Goal: Transaction & Acquisition: Purchase product/service

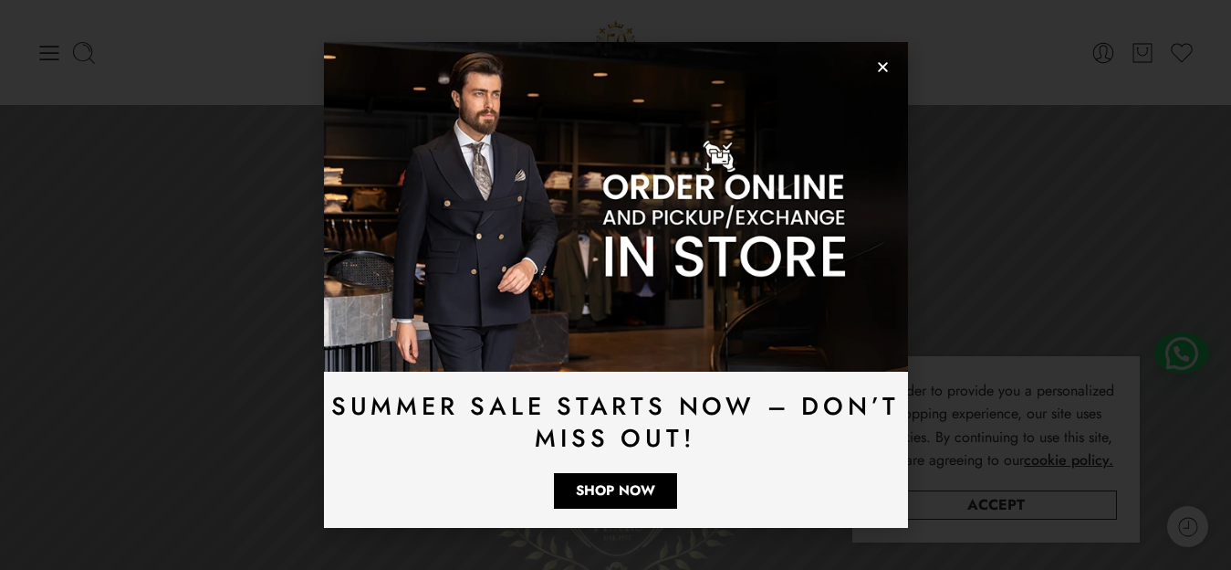
click at [882, 68] on use "Close" at bounding box center [883, 68] width 10 height 10
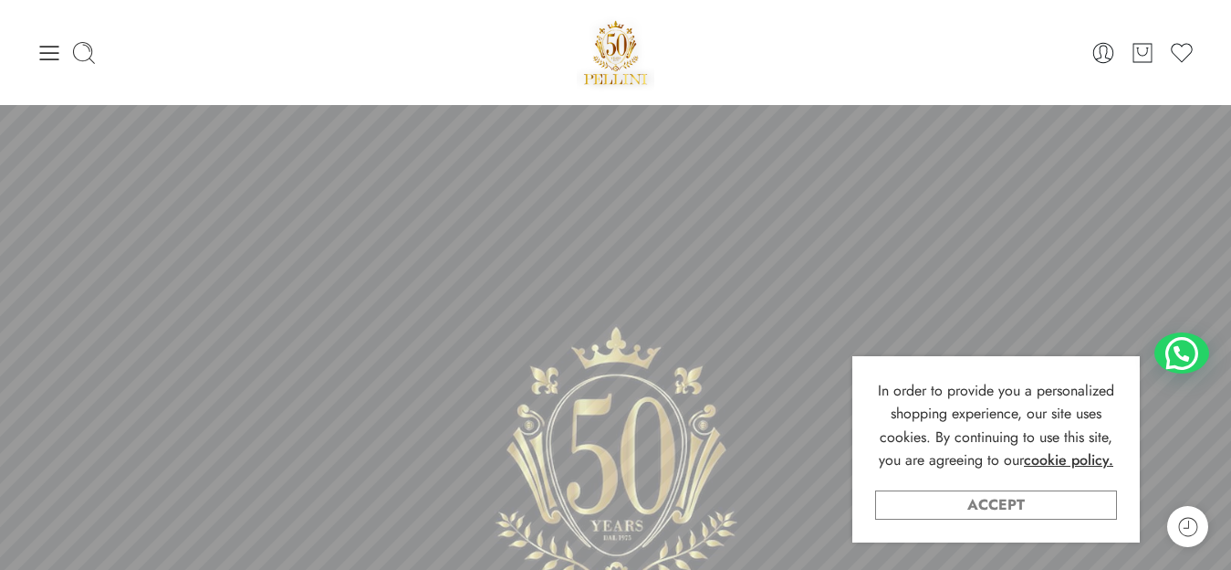
click at [1061, 503] on link "Accept" at bounding box center [996, 504] width 242 height 29
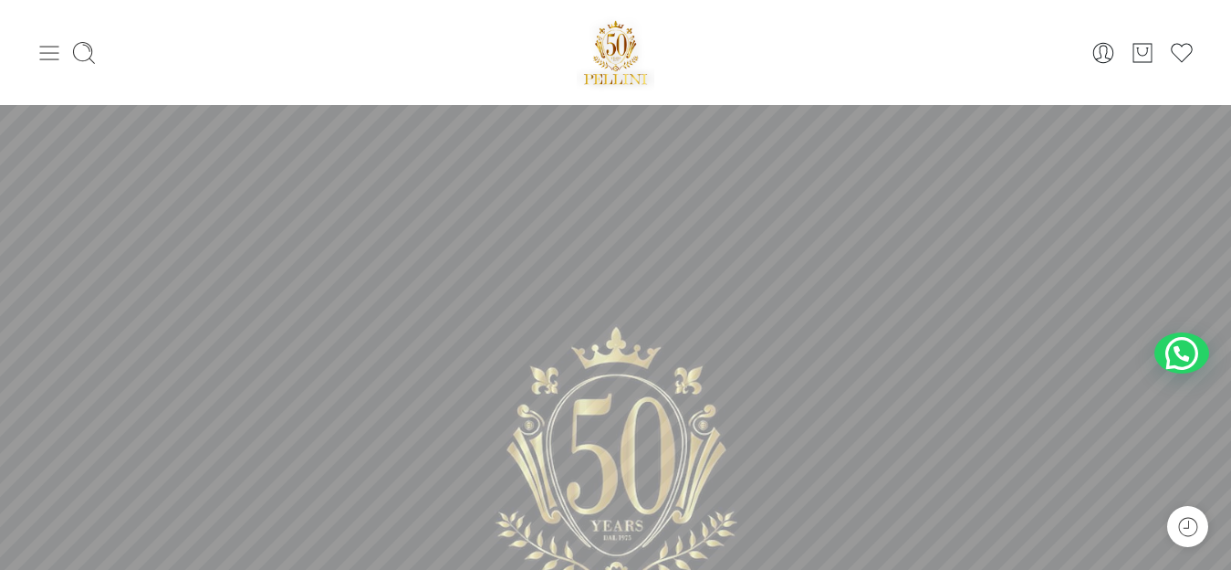
click at [51, 47] on icon at bounding box center [50, 53] width 26 height 26
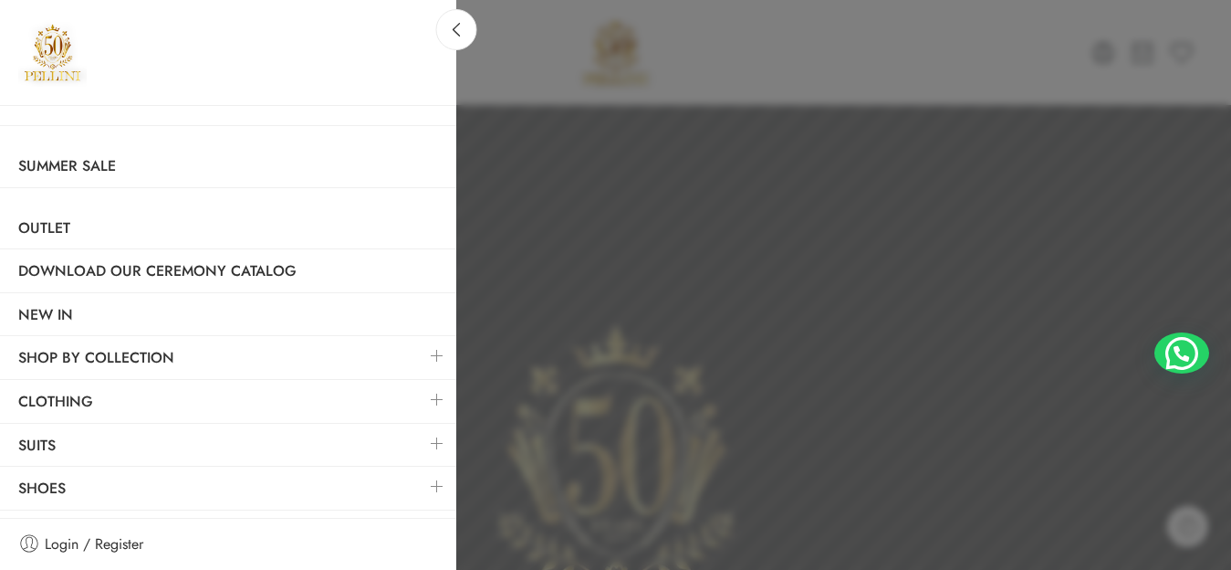
scroll to position [36, 0]
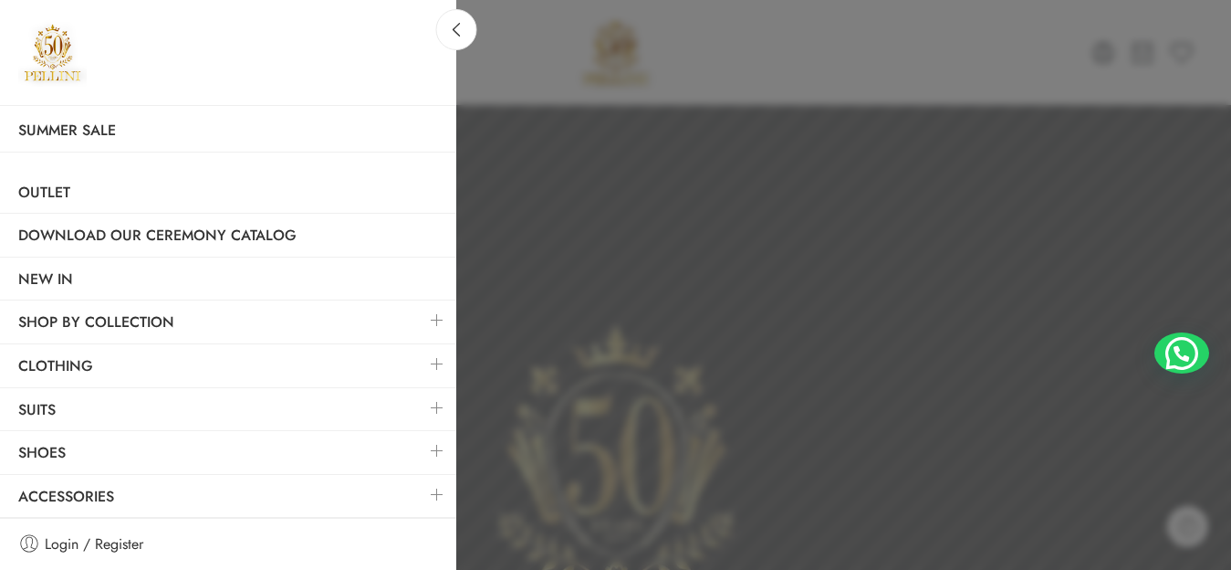
click at [418, 406] on link at bounding box center [437, 407] width 38 height 39
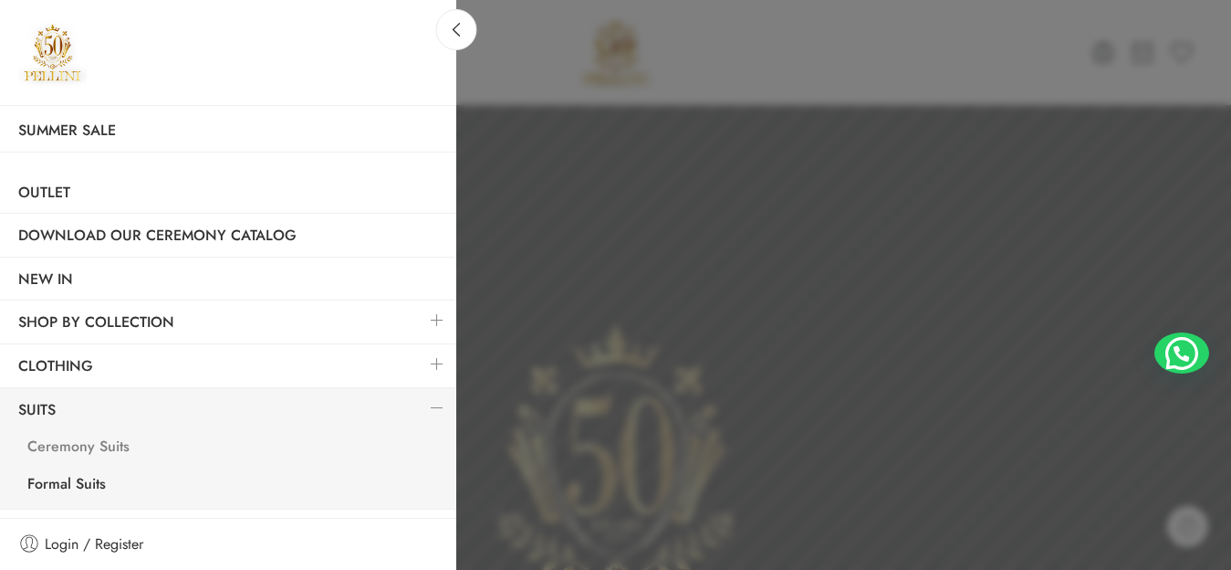
click at [107, 447] on link "Ceremony Suits" at bounding box center [232, 448] width 447 height 37
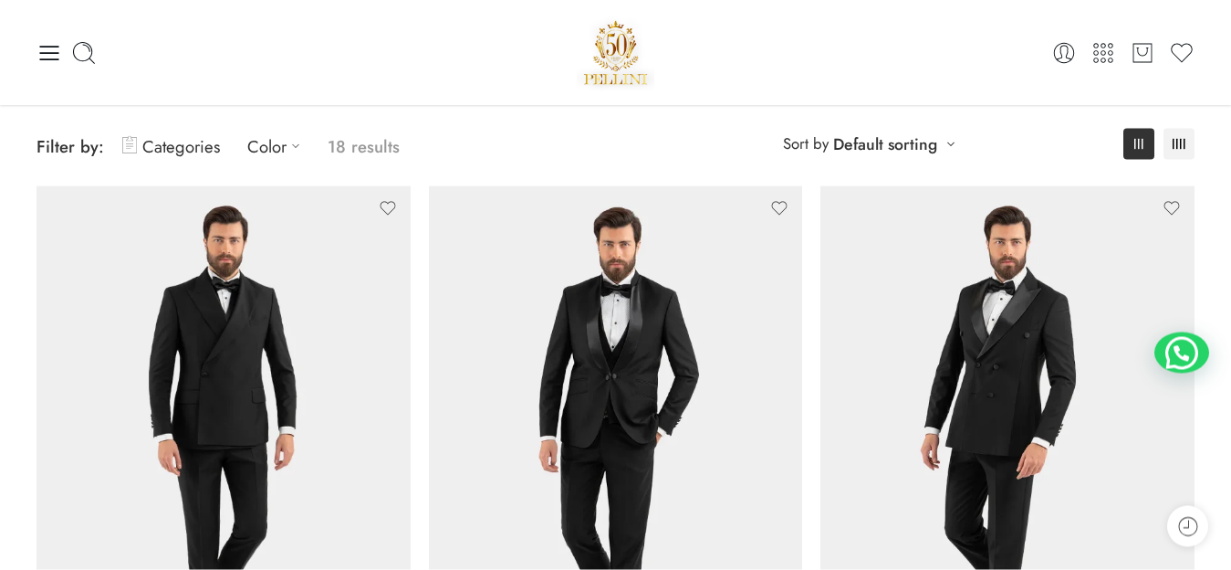
scroll to position [128, 0]
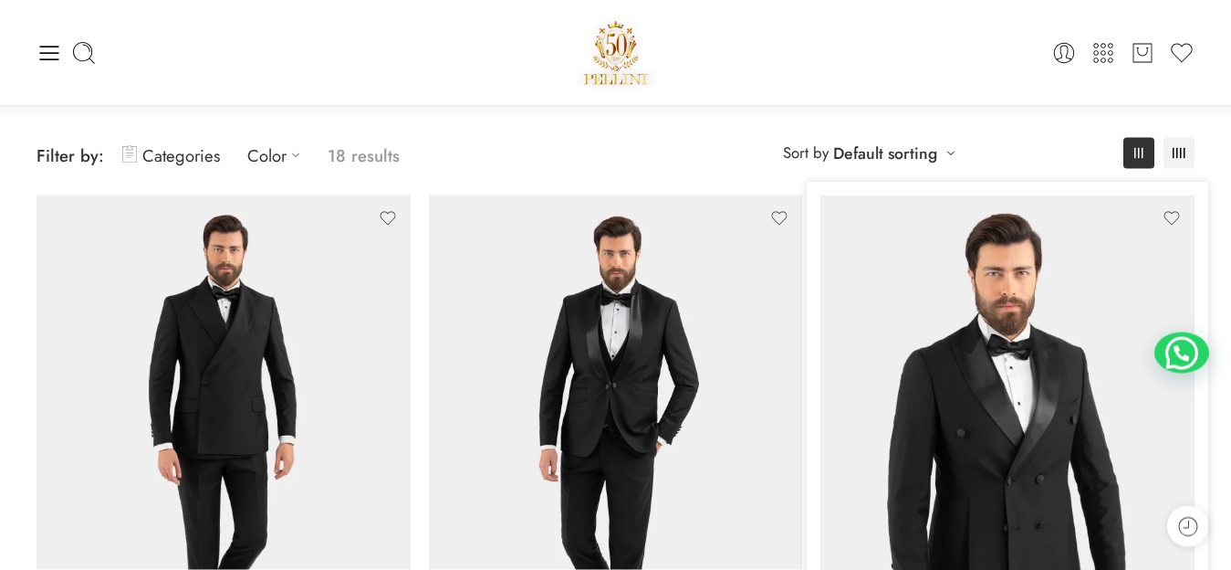
click at [954, 433] on img at bounding box center [1008, 444] width 374 height 498
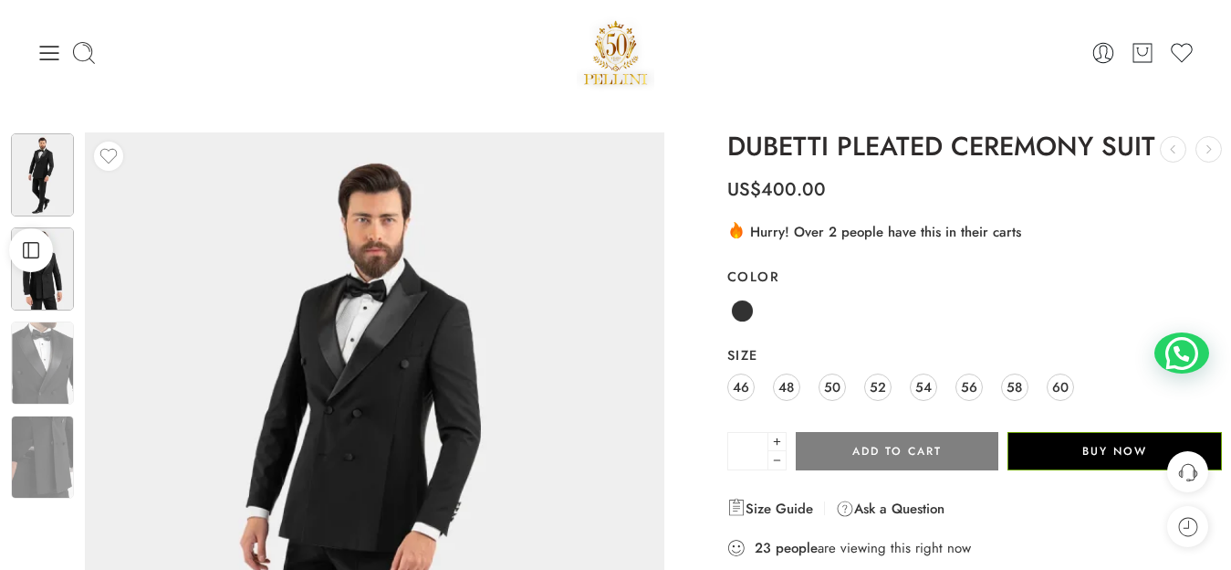
click at [41, 278] on img at bounding box center [42, 268] width 63 height 83
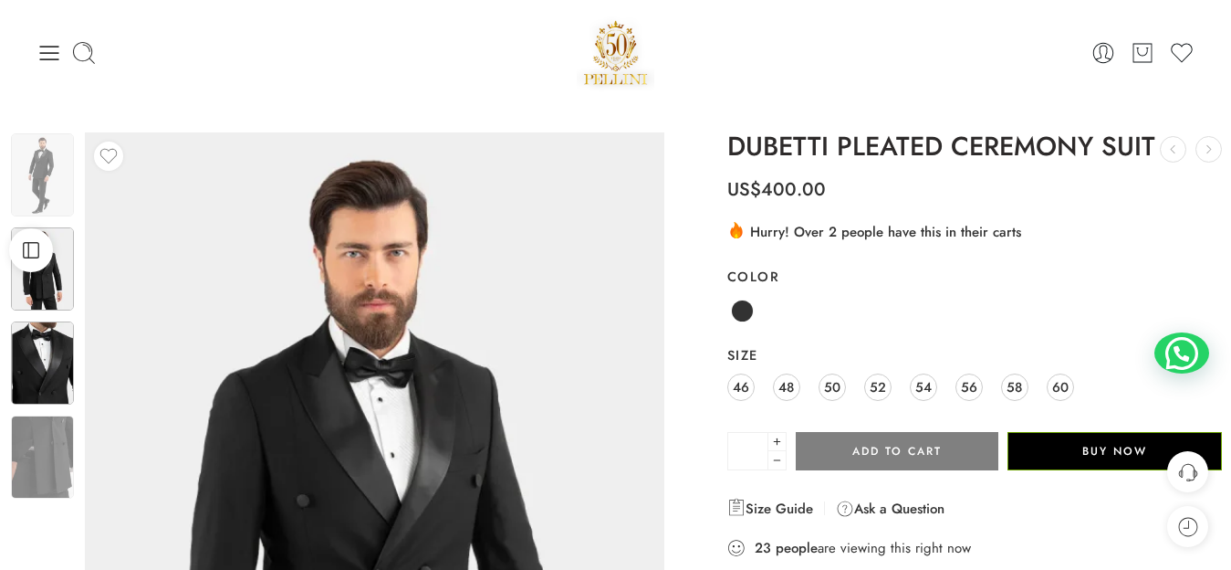
click at [46, 346] on img at bounding box center [42, 362] width 63 height 83
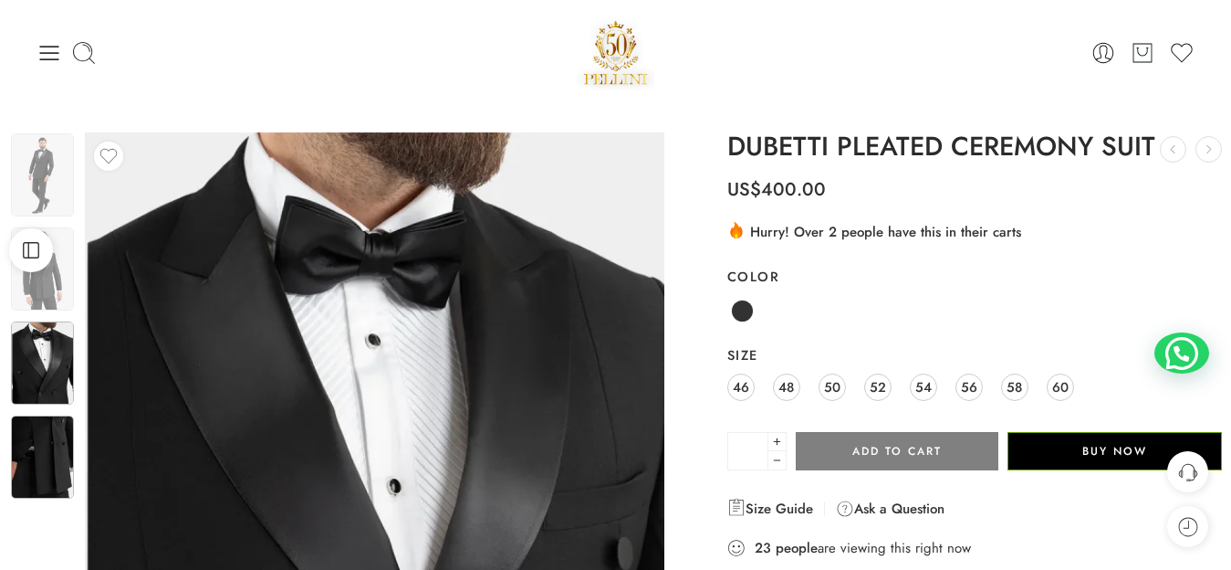
click at [63, 443] on img at bounding box center [42, 456] width 63 height 83
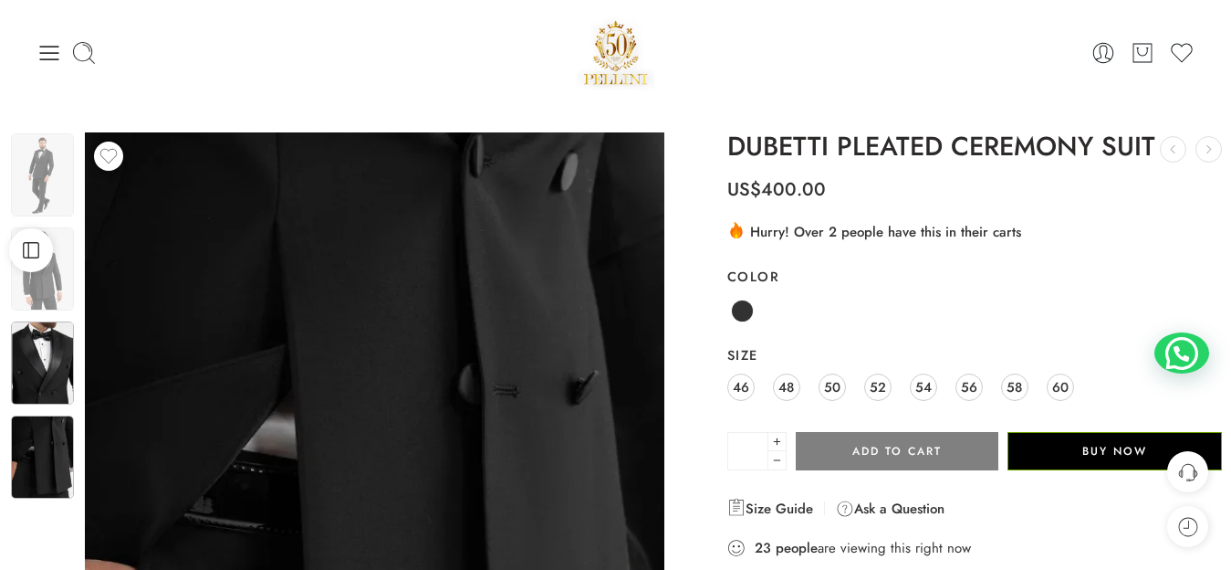
click at [48, 383] on img at bounding box center [42, 362] width 63 height 83
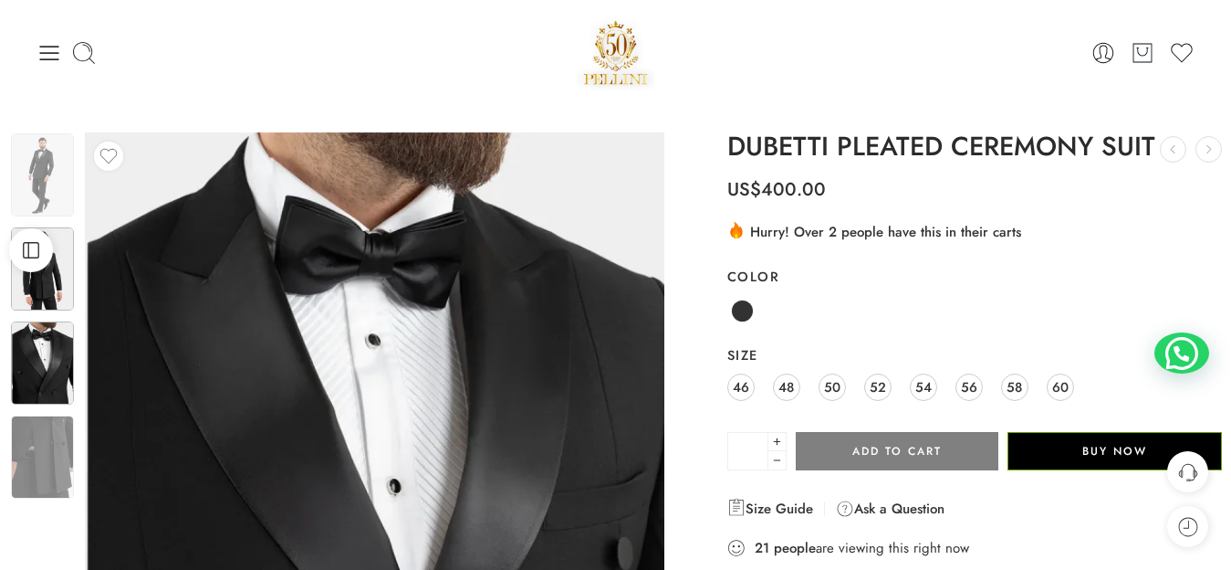
click at [45, 294] on img at bounding box center [42, 268] width 63 height 83
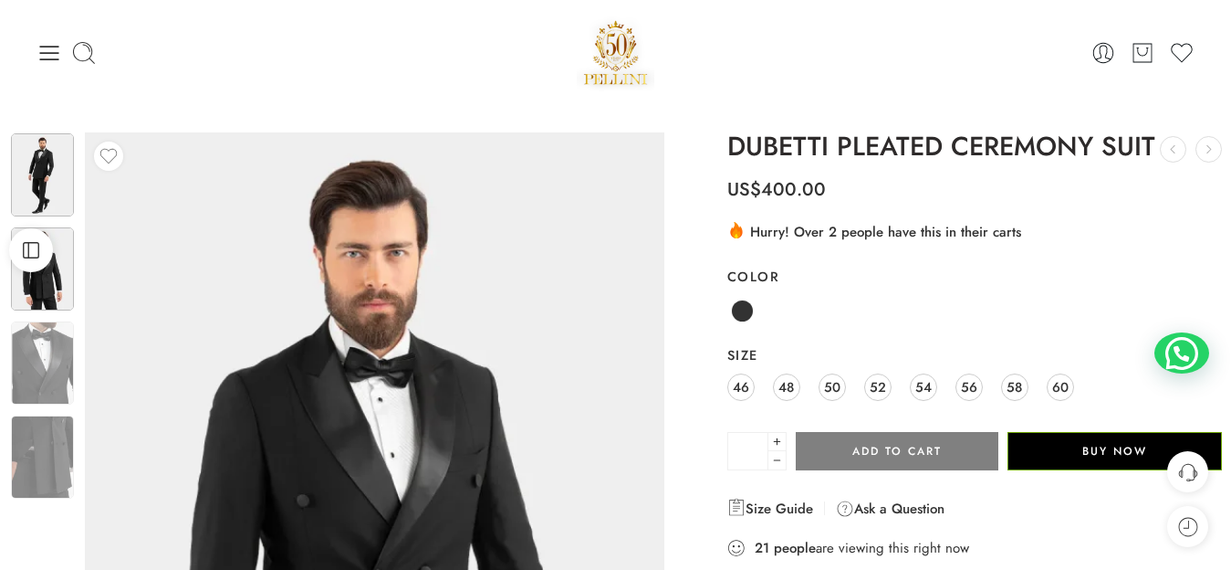
click at [37, 154] on img at bounding box center [42, 174] width 63 height 83
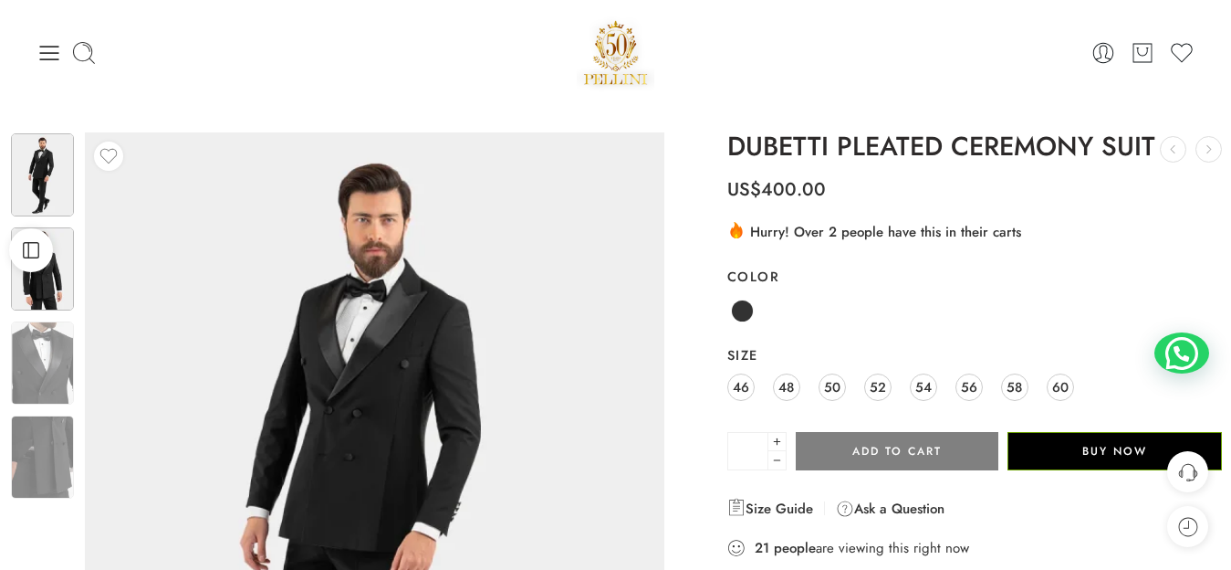
click at [75, 298] on div at bounding box center [42, 268] width 67 height 87
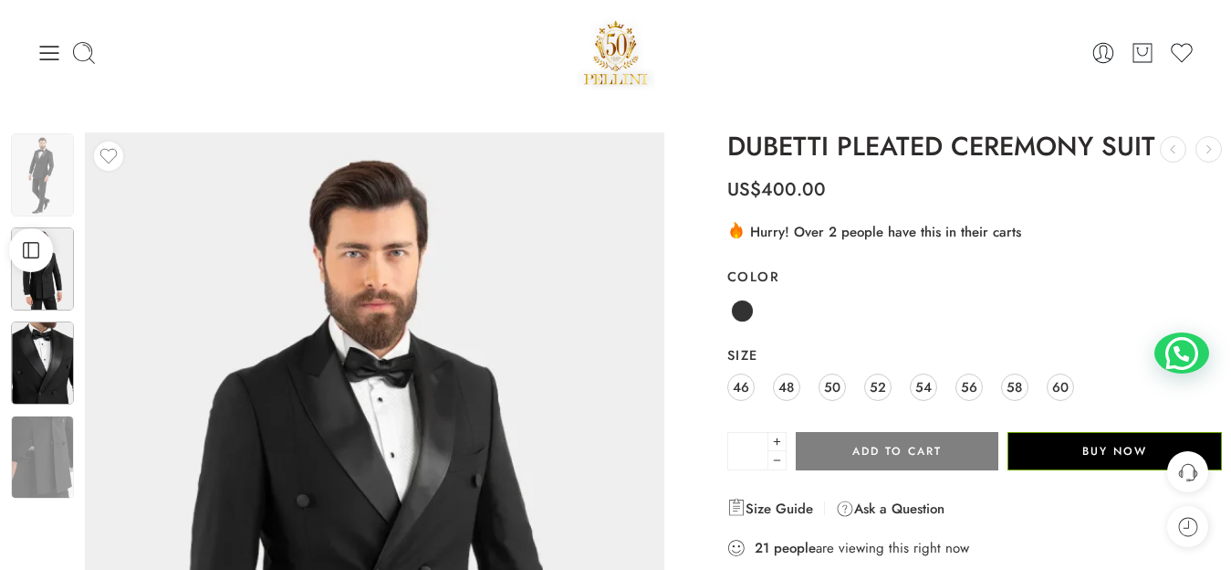
click at [66, 360] on img at bounding box center [42, 362] width 63 height 83
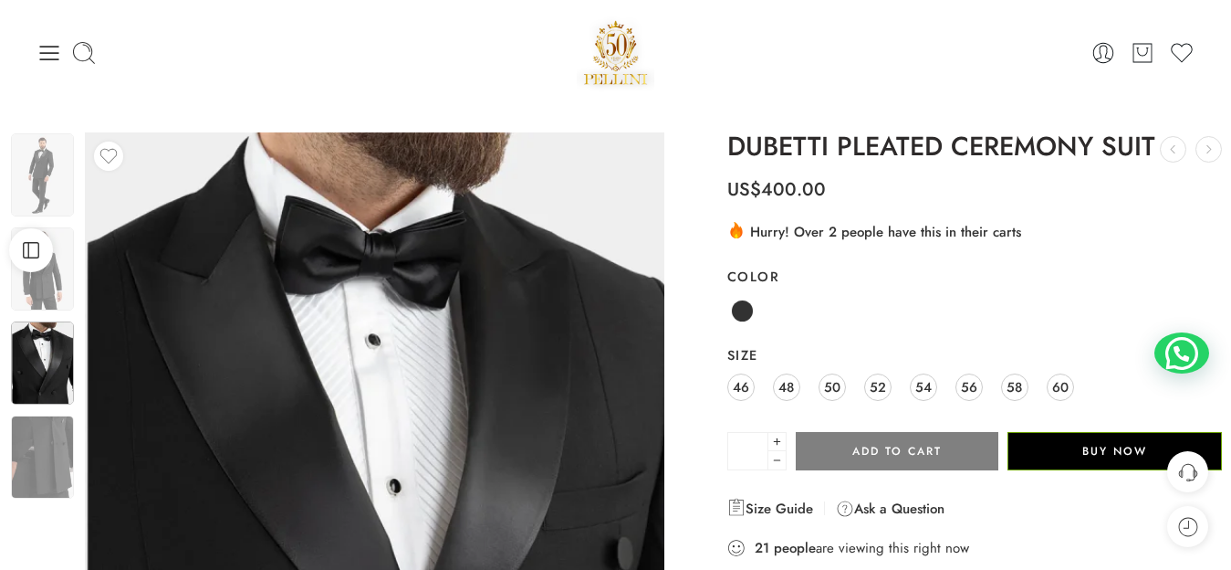
click at [43, 420] on img at bounding box center [42, 456] width 63 height 83
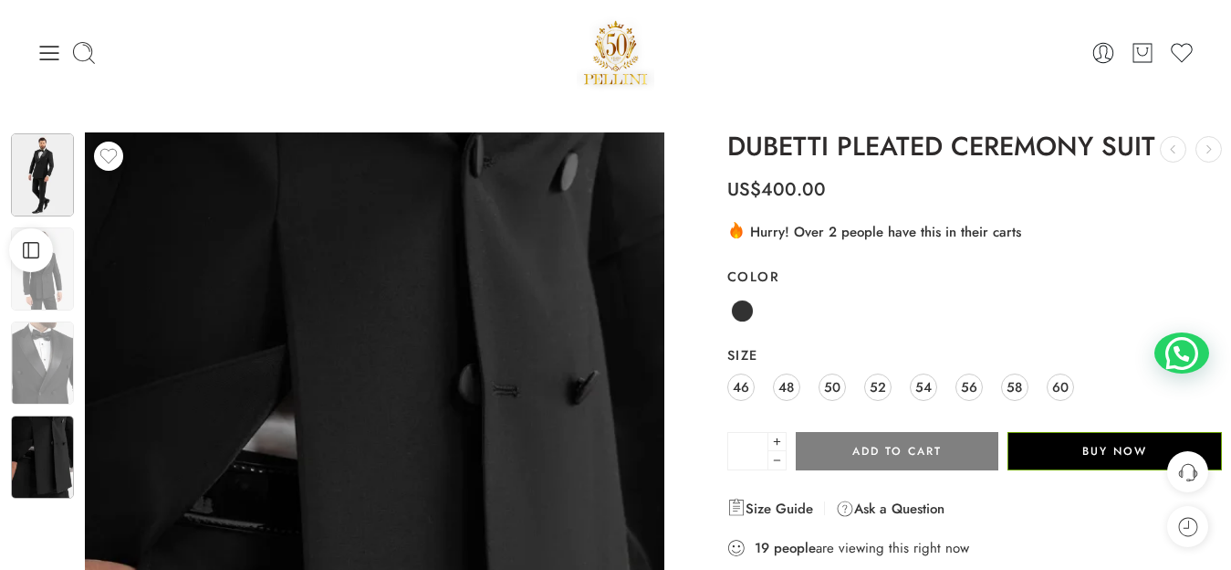
click at [34, 180] on img at bounding box center [42, 174] width 63 height 83
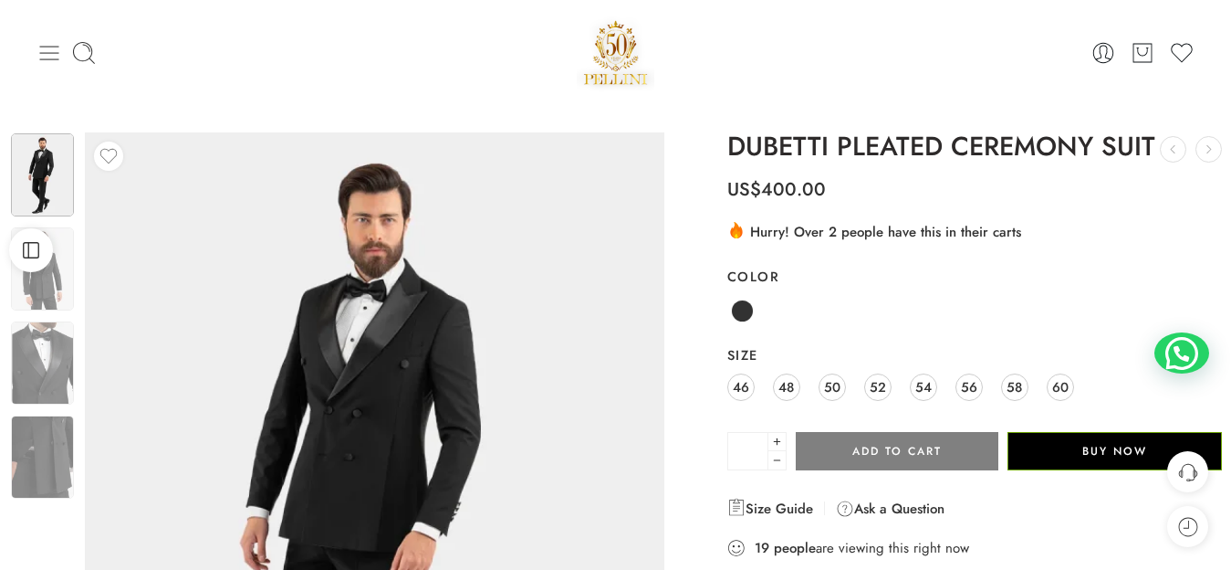
click at [51, 56] on icon at bounding box center [50, 53] width 26 height 26
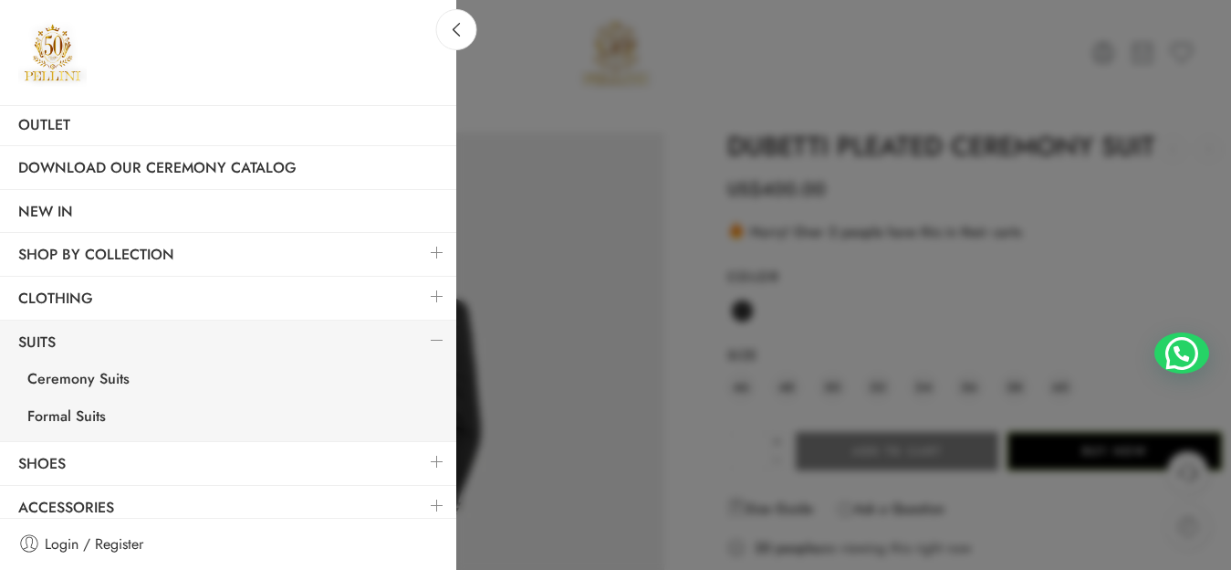
scroll to position [115, 0]
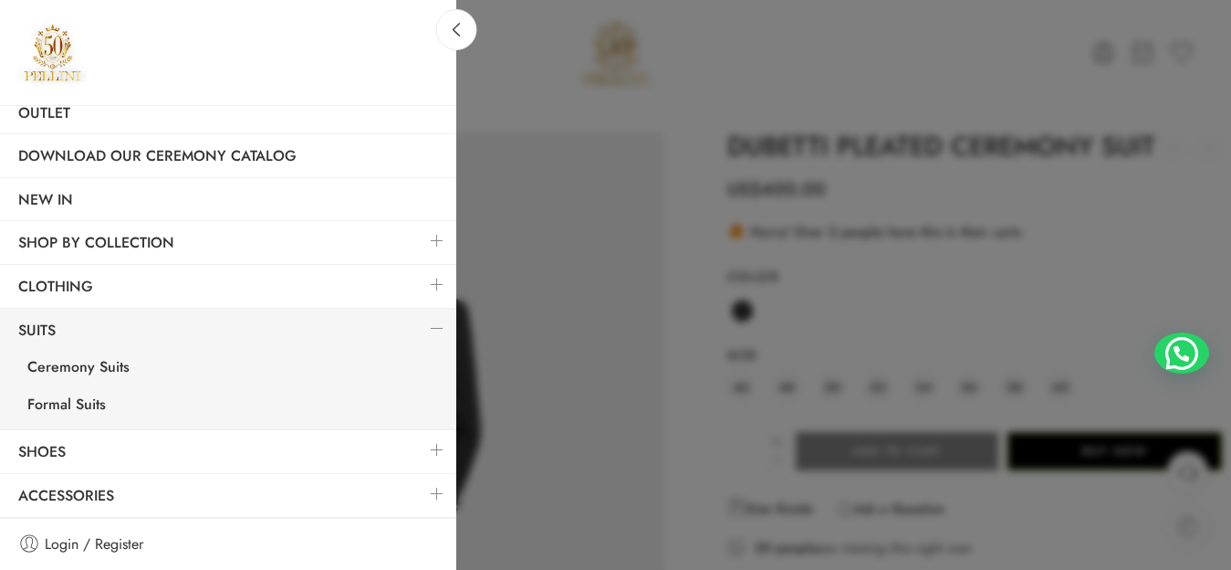
click at [418, 324] on link at bounding box center [437, 328] width 38 height 39
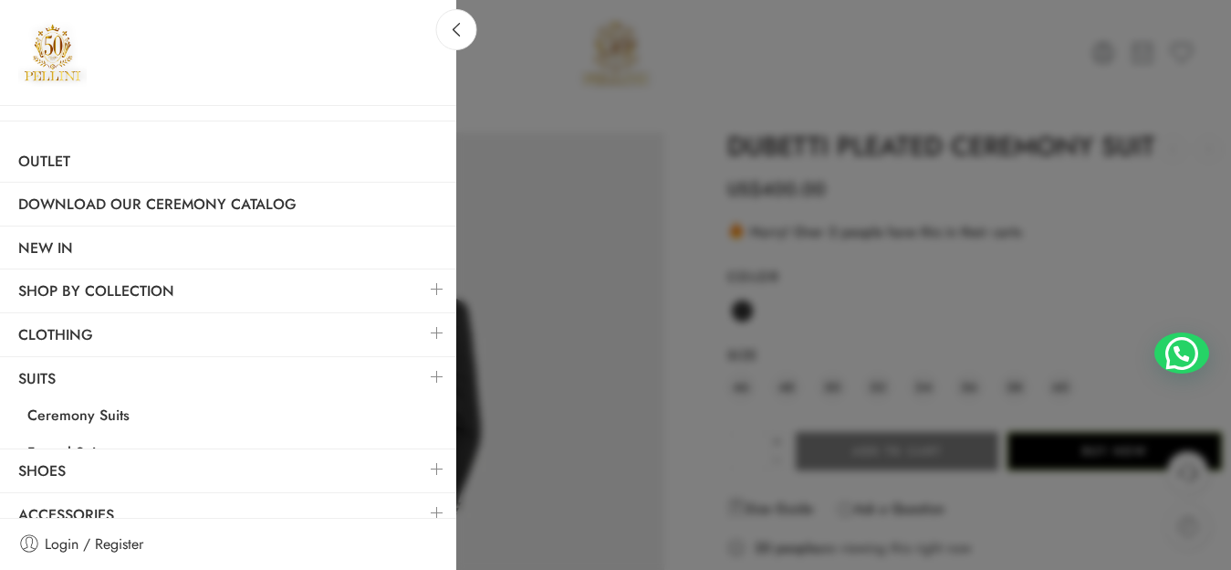
scroll to position [36, 0]
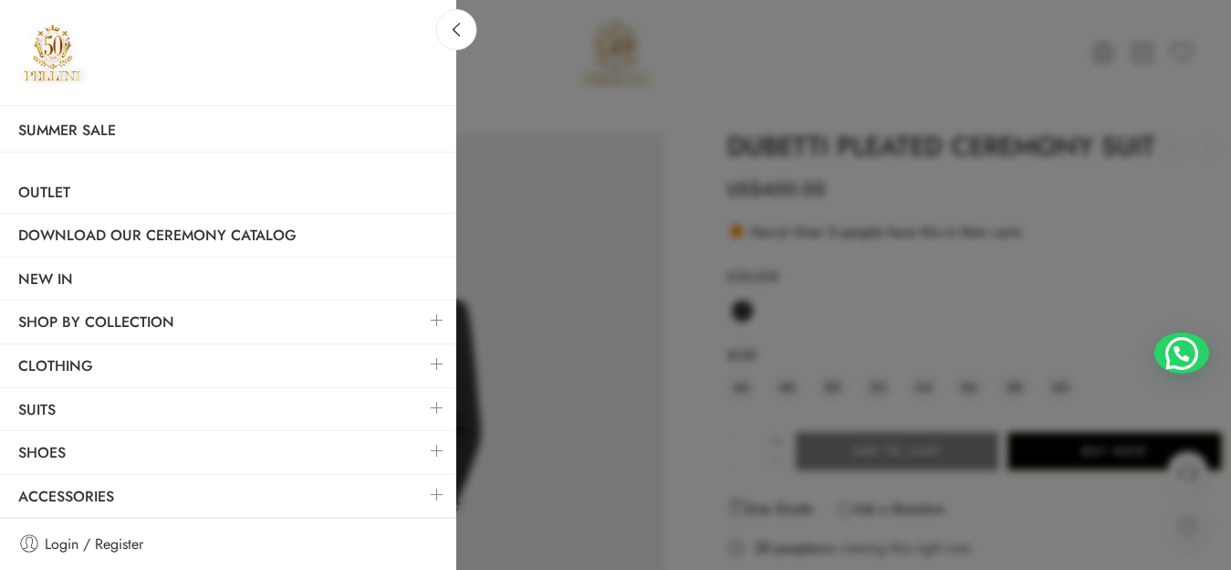
click at [423, 489] on link at bounding box center [437, 494] width 38 height 39
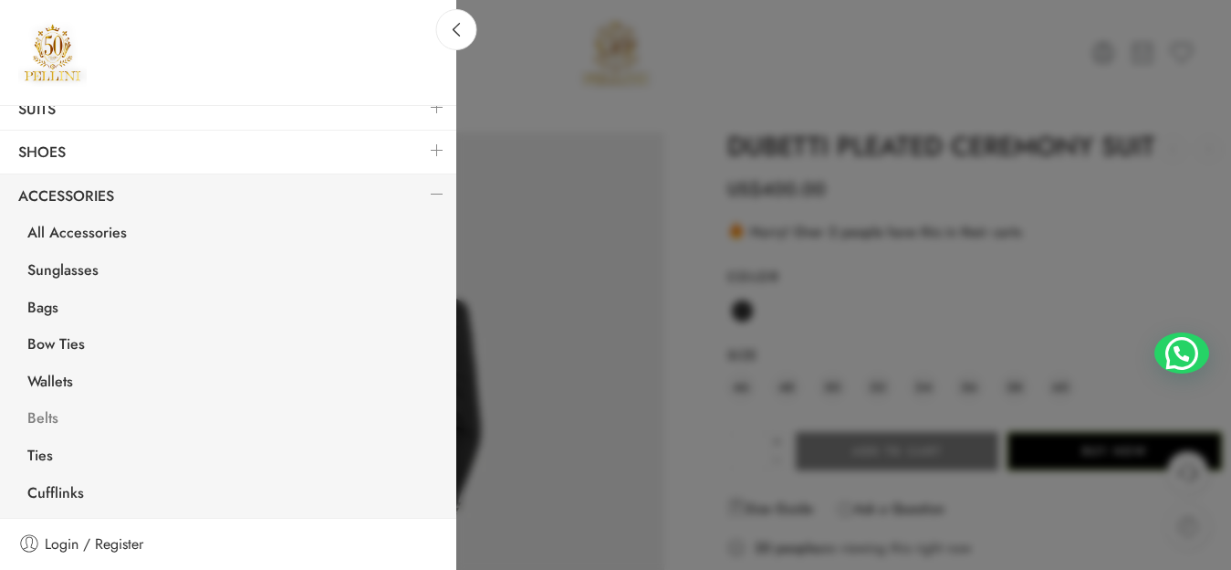
scroll to position [337, 0]
click at [459, 35] on icon at bounding box center [456, 30] width 7 height 14
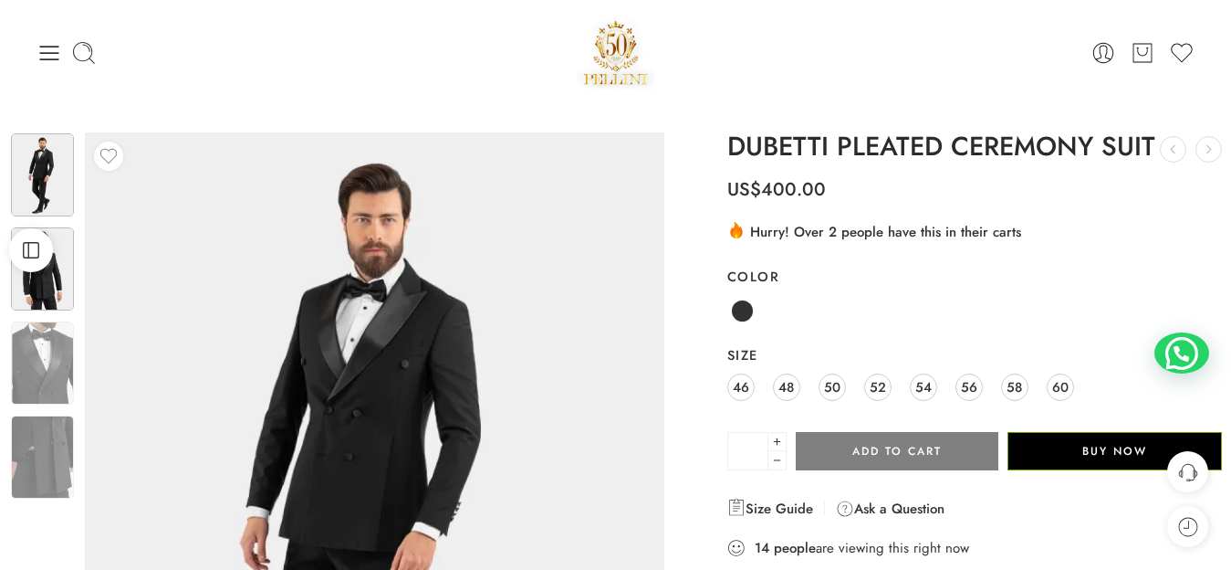
click at [47, 288] on img at bounding box center [42, 268] width 63 height 83
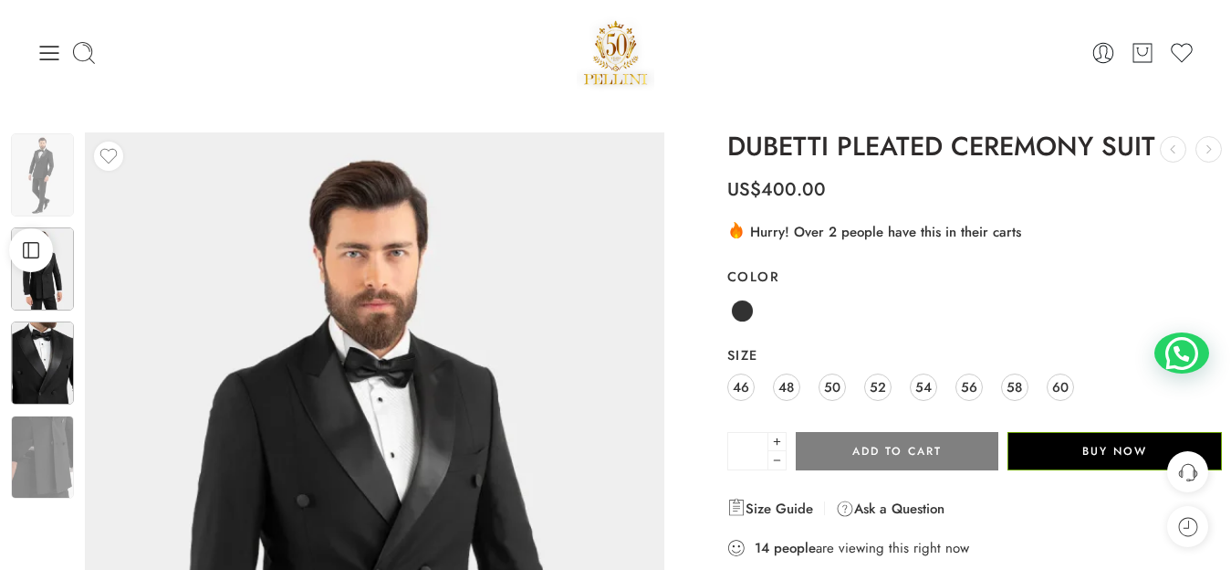
click at [60, 366] on img at bounding box center [42, 362] width 63 height 83
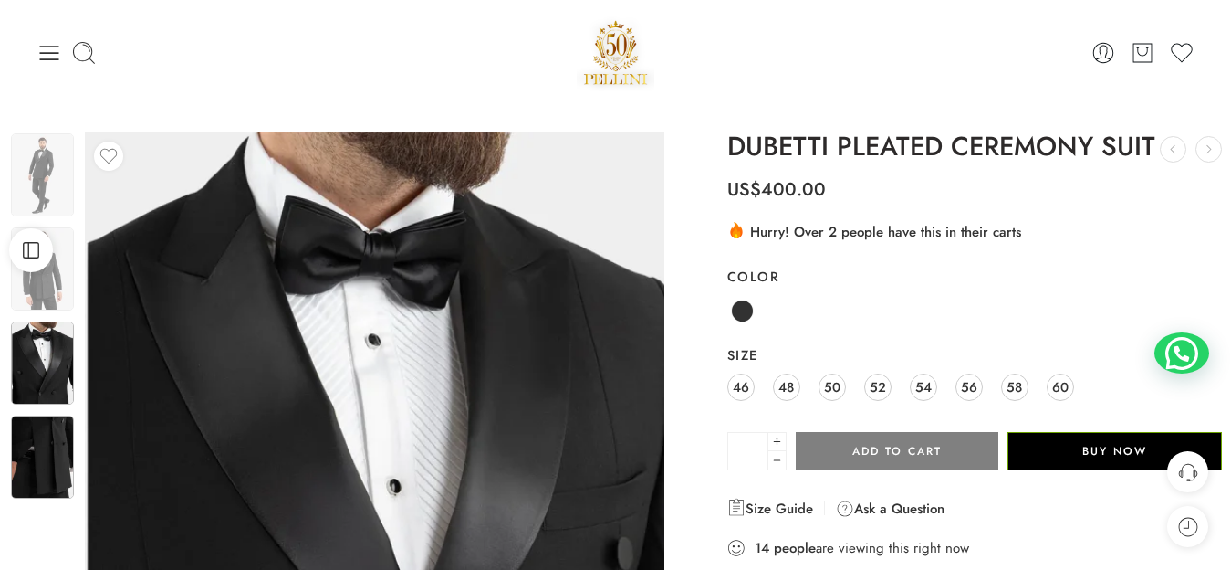
click at [54, 461] on img at bounding box center [42, 456] width 63 height 83
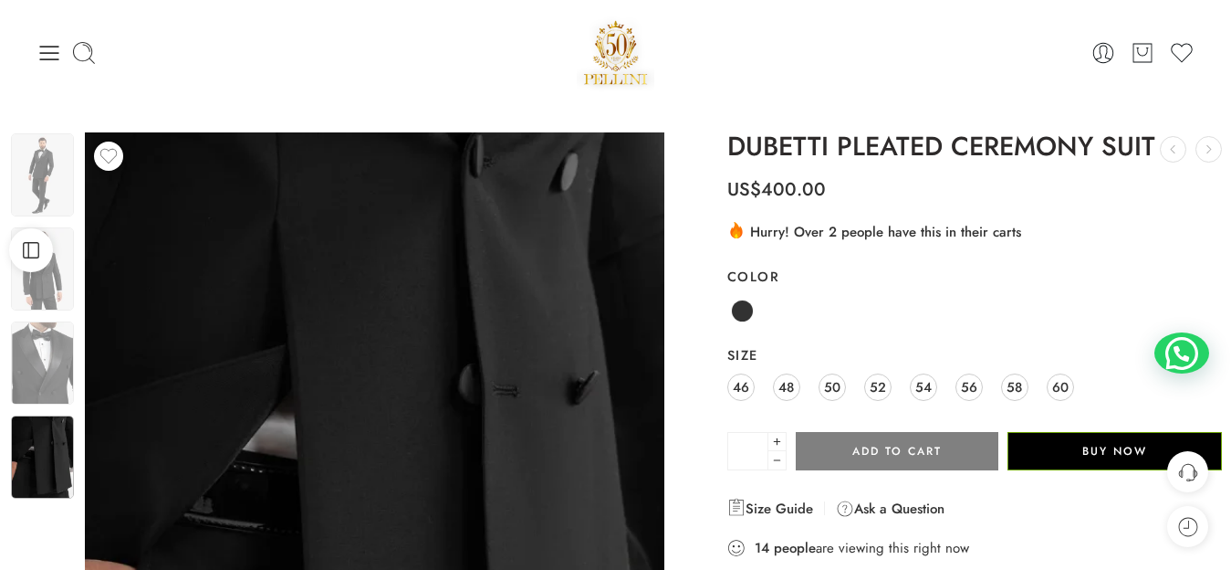
click at [60, 415] on img at bounding box center [42, 456] width 63 height 83
click at [60, 395] on div at bounding box center [42, 319] width 67 height 376
click at [46, 168] on img at bounding box center [42, 174] width 63 height 83
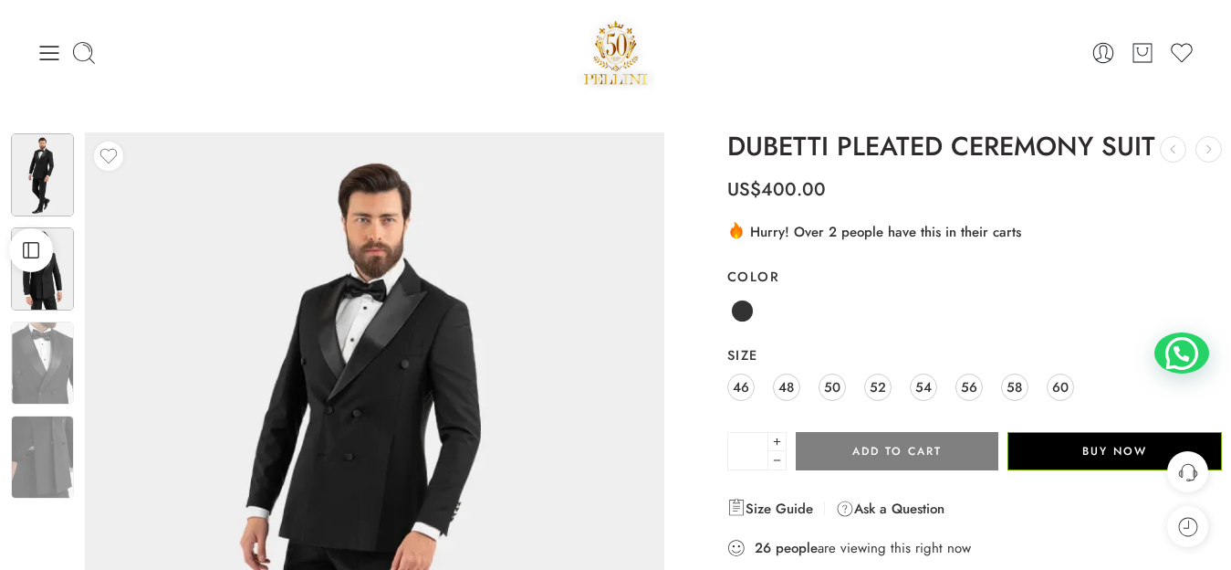
click at [31, 299] on img at bounding box center [42, 268] width 63 height 83
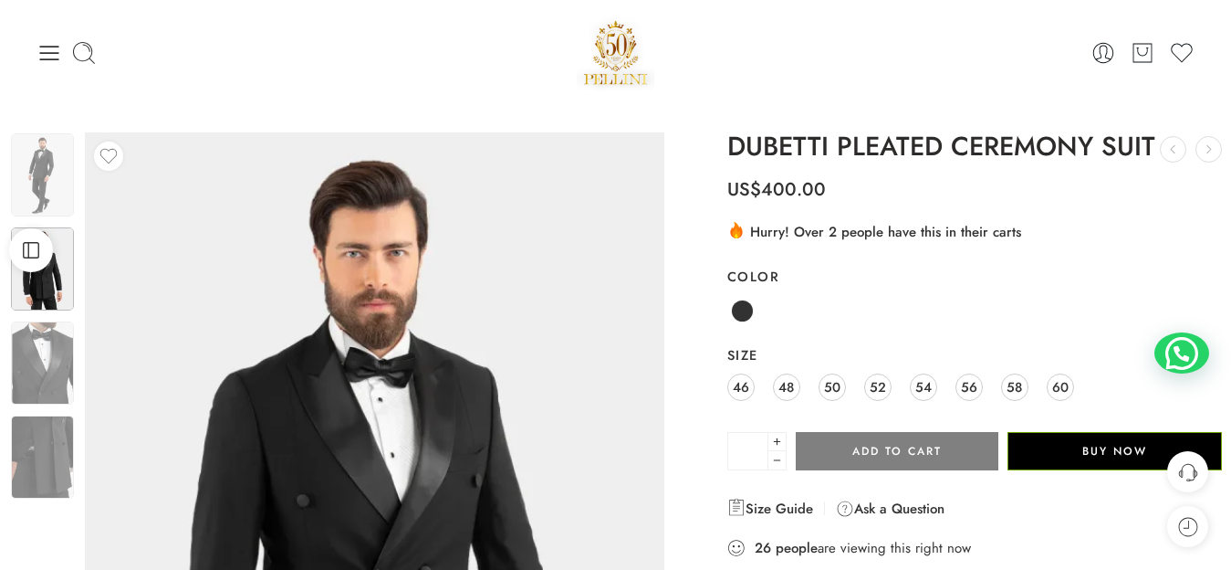
click at [44, 365] on img at bounding box center [42, 362] width 63 height 83
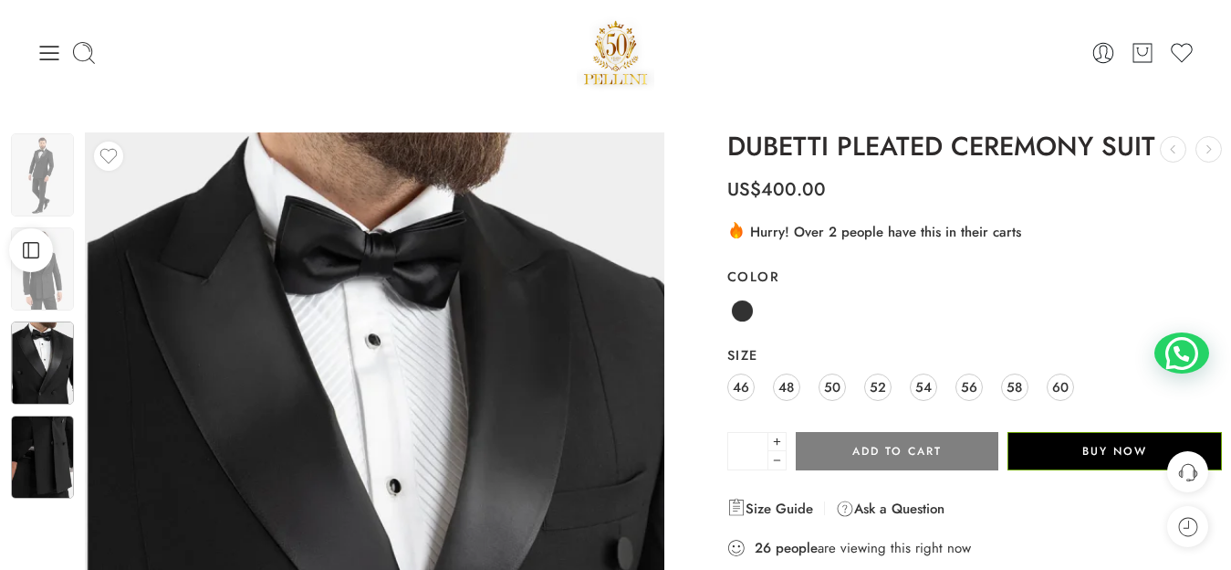
click at [44, 470] on img at bounding box center [42, 456] width 63 height 83
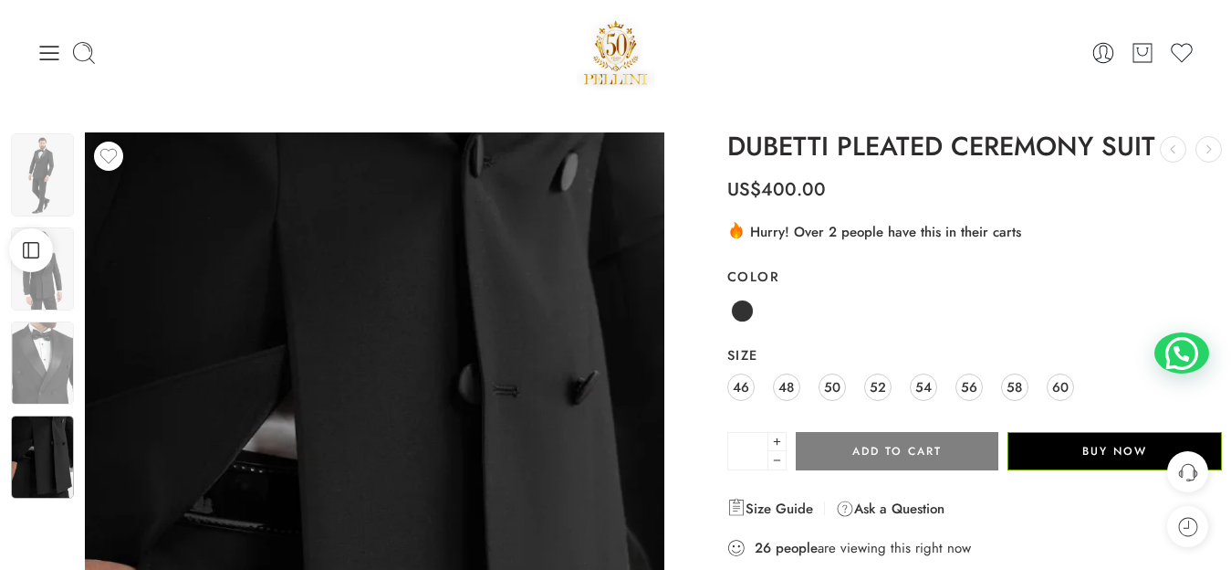
click at [56, 389] on img at bounding box center [42, 362] width 63 height 83
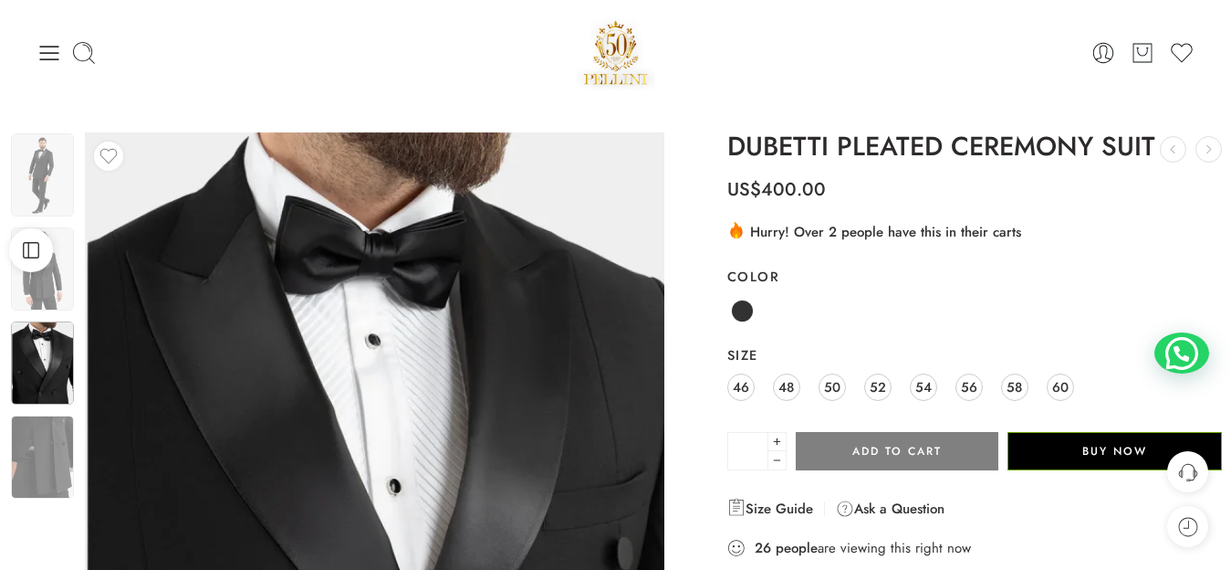
click at [60, 321] on img at bounding box center [42, 362] width 63 height 83
click at [60, 301] on div at bounding box center [42, 319] width 67 height 376
click at [58, 186] on img at bounding box center [42, 174] width 63 height 83
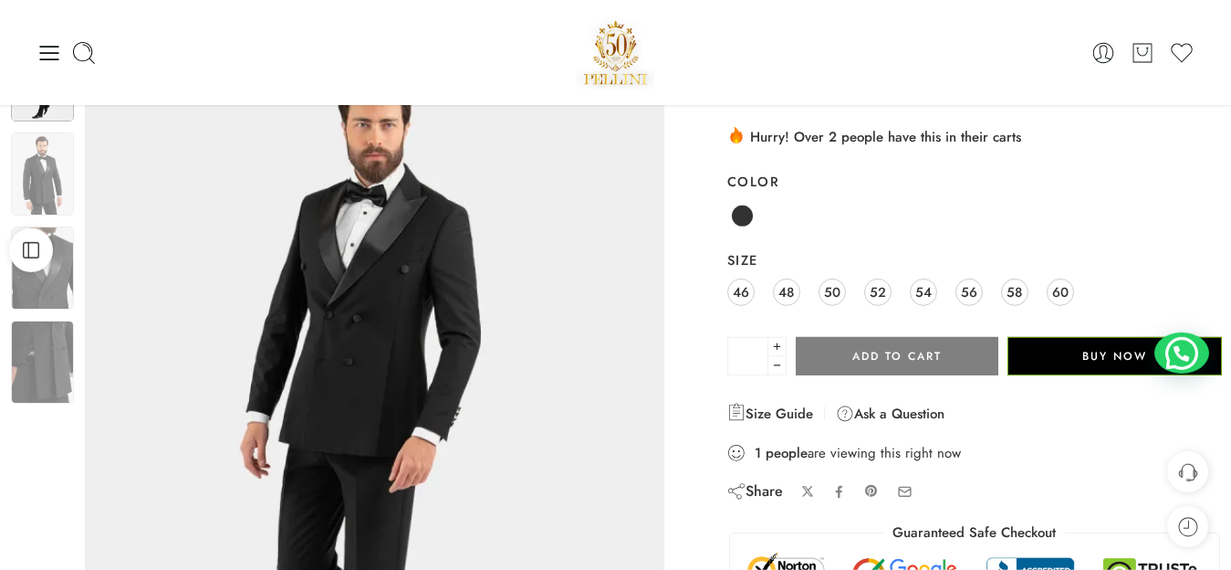
scroll to position [92, 0]
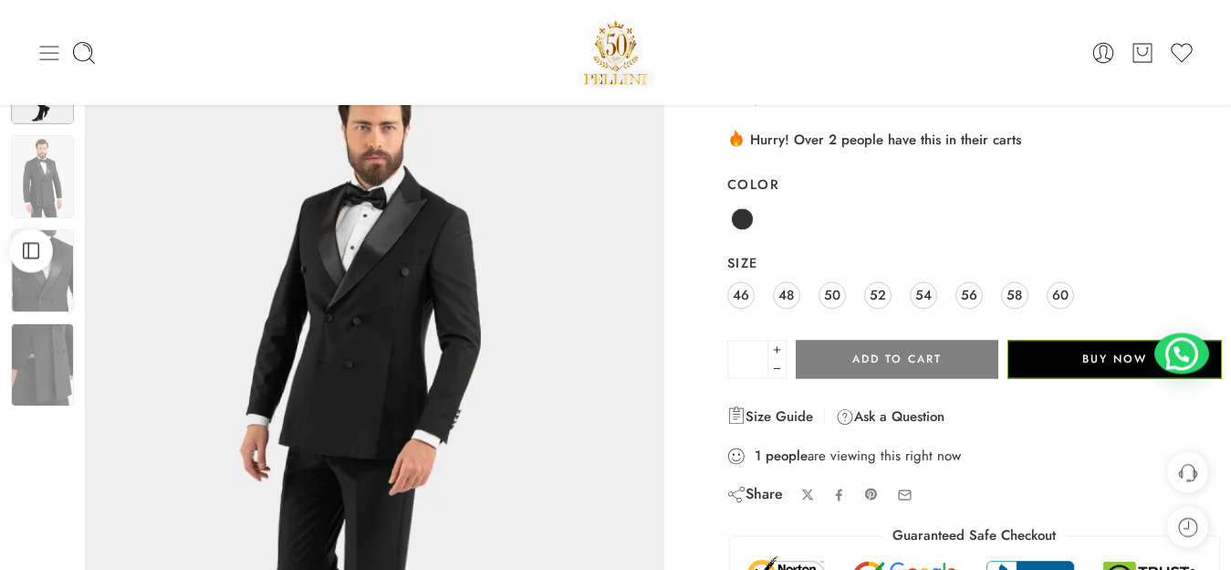
click at [52, 60] on icon at bounding box center [50, 53] width 26 height 26
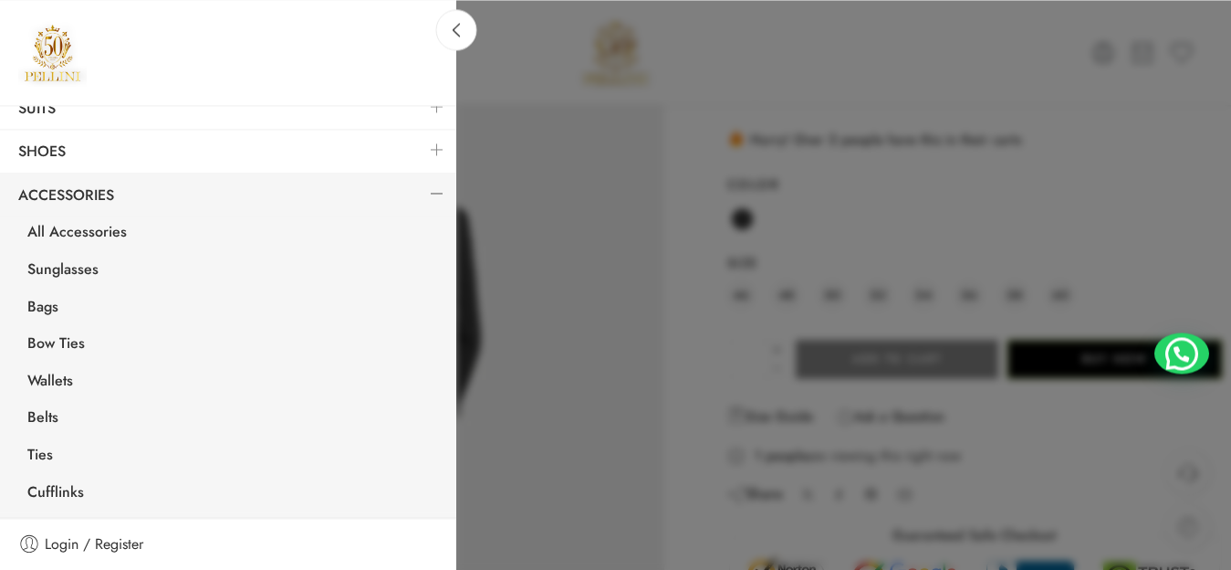
click at [420, 193] on link at bounding box center [437, 192] width 38 height 39
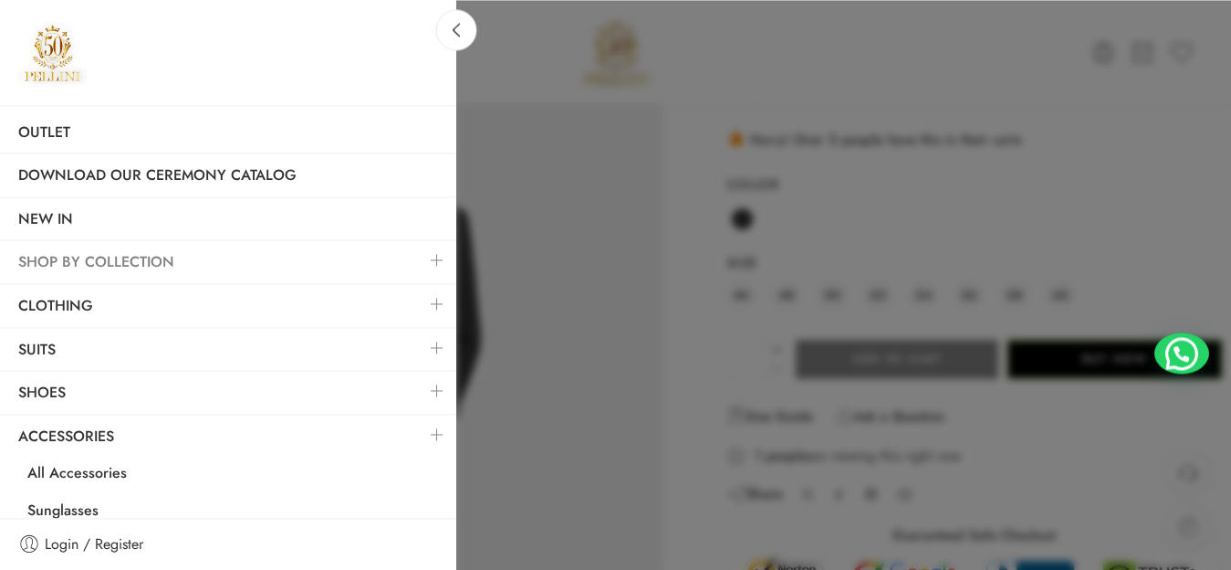
scroll to position [36, 0]
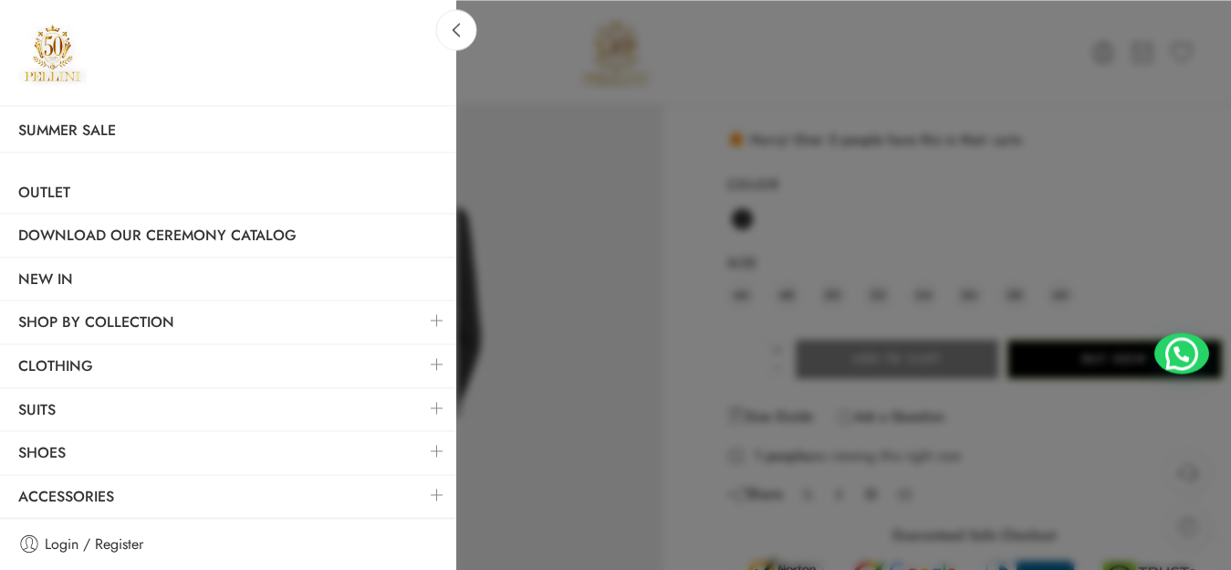
click at [423, 445] on link at bounding box center [437, 450] width 38 height 39
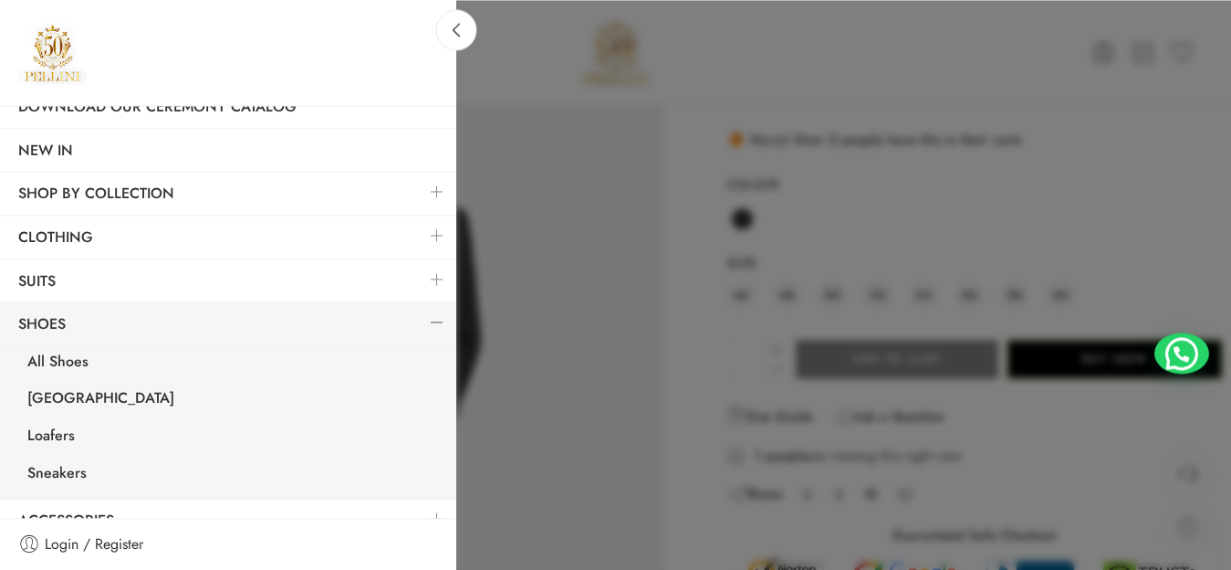
scroll to position [189, 0]
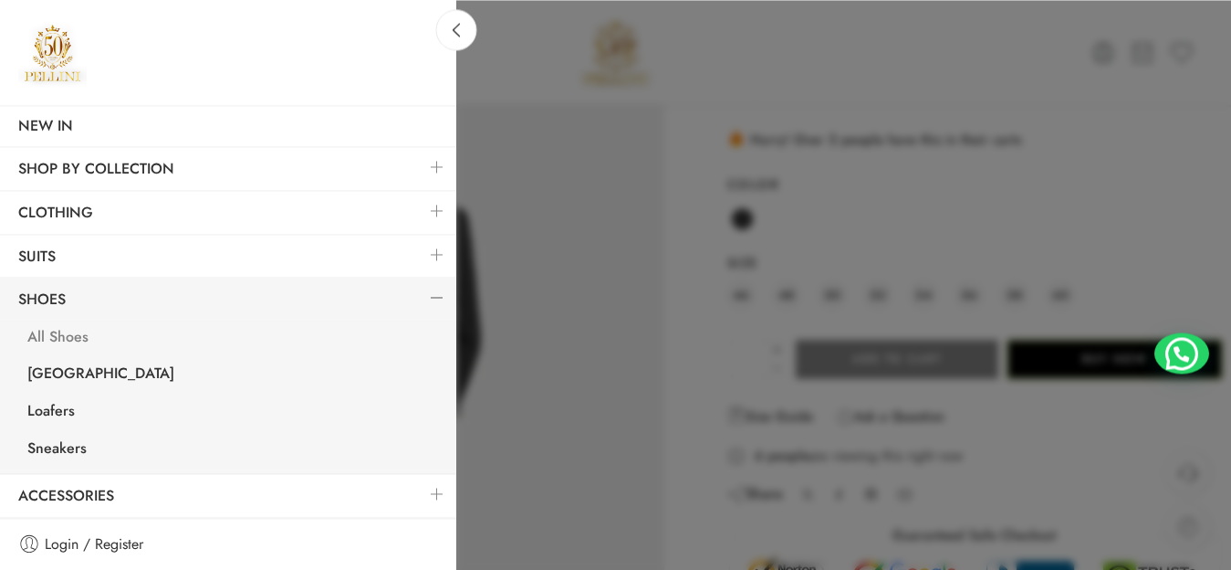
click at [56, 340] on link "All Shoes" at bounding box center [232, 338] width 447 height 37
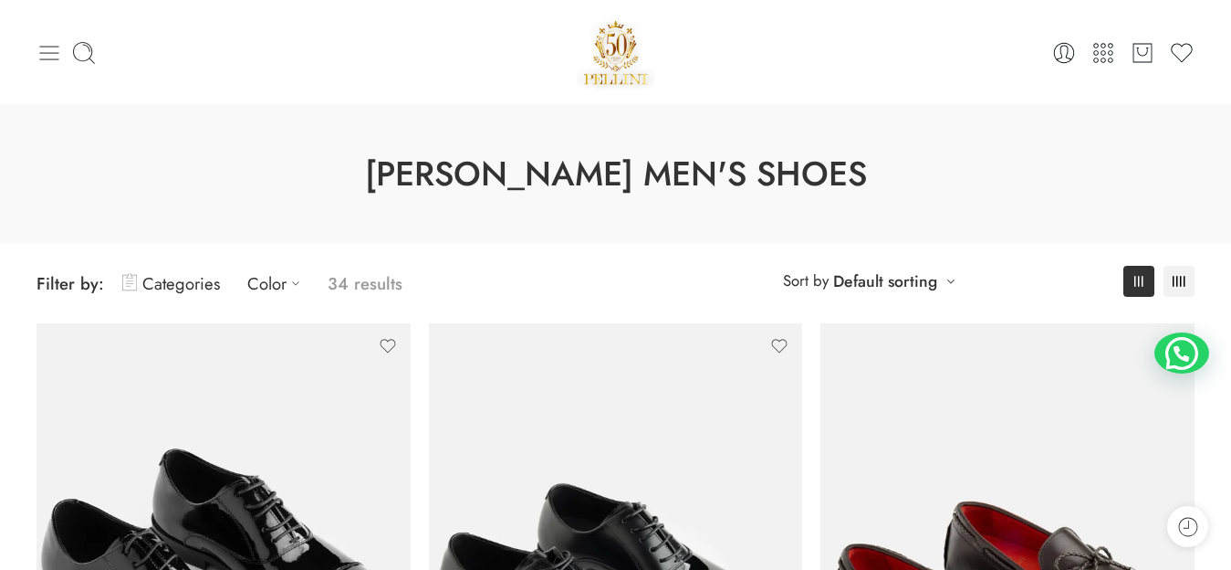
click at [49, 55] on icon at bounding box center [50, 53] width 26 height 26
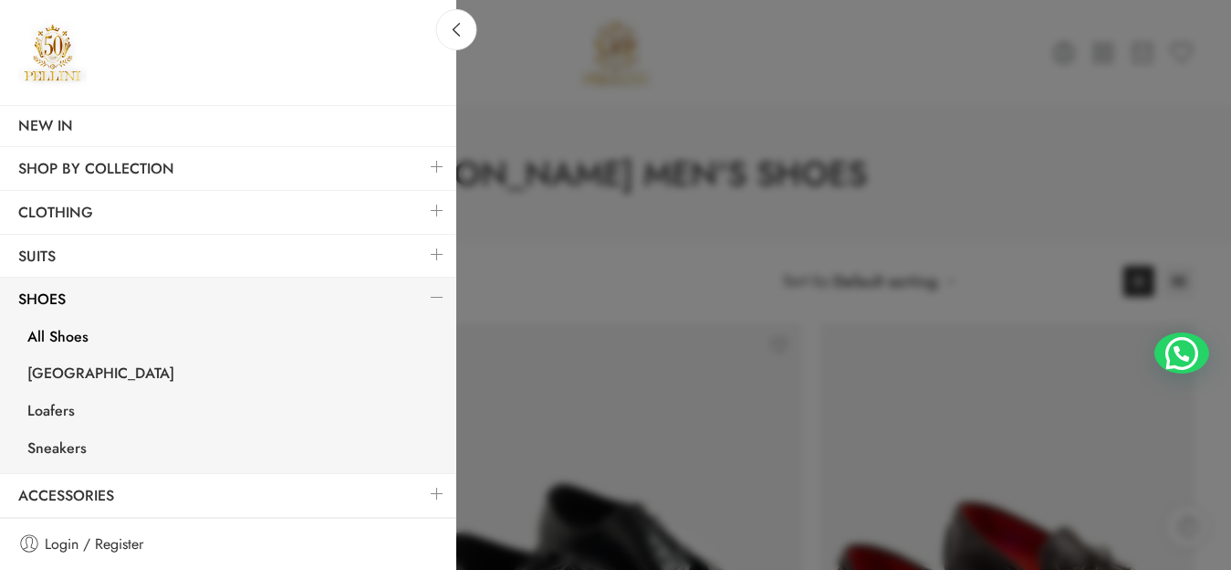
click at [420, 297] on link at bounding box center [437, 296] width 38 height 39
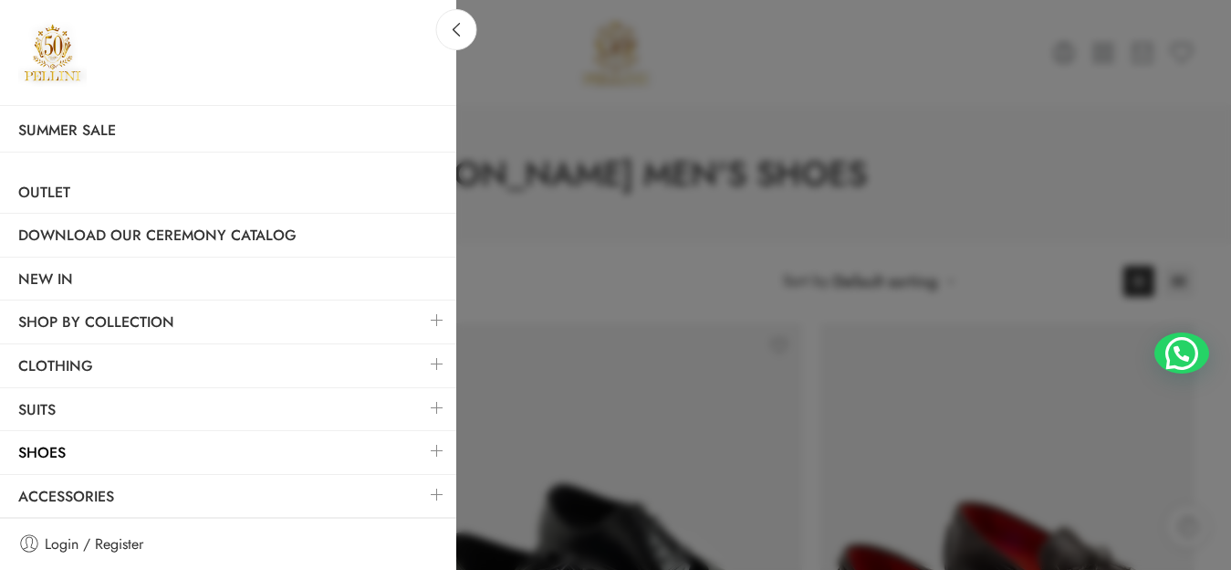
scroll to position [36, 0]
click at [423, 455] on link at bounding box center [437, 450] width 38 height 39
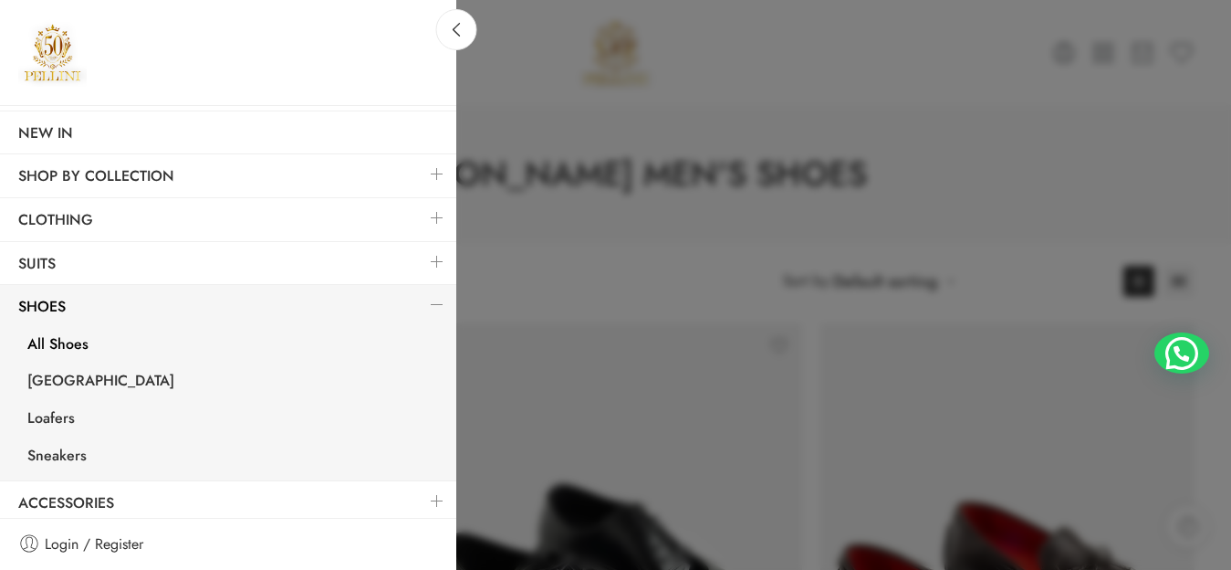
scroll to position [189, 0]
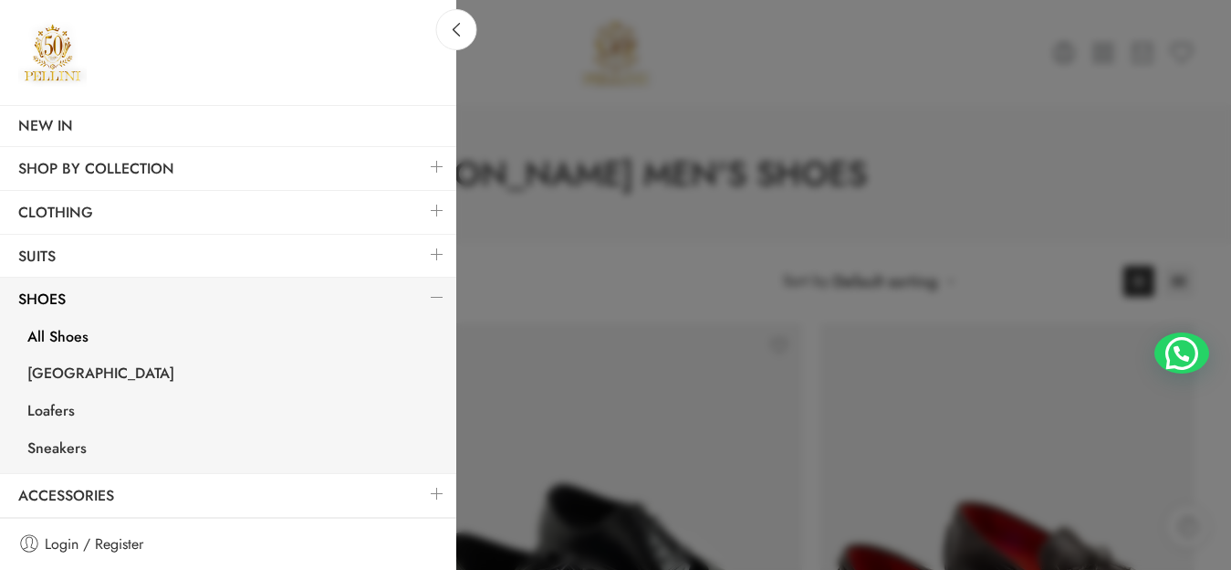
click at [423, 291] on link at bounding box center [437, 296] width 38 height 39
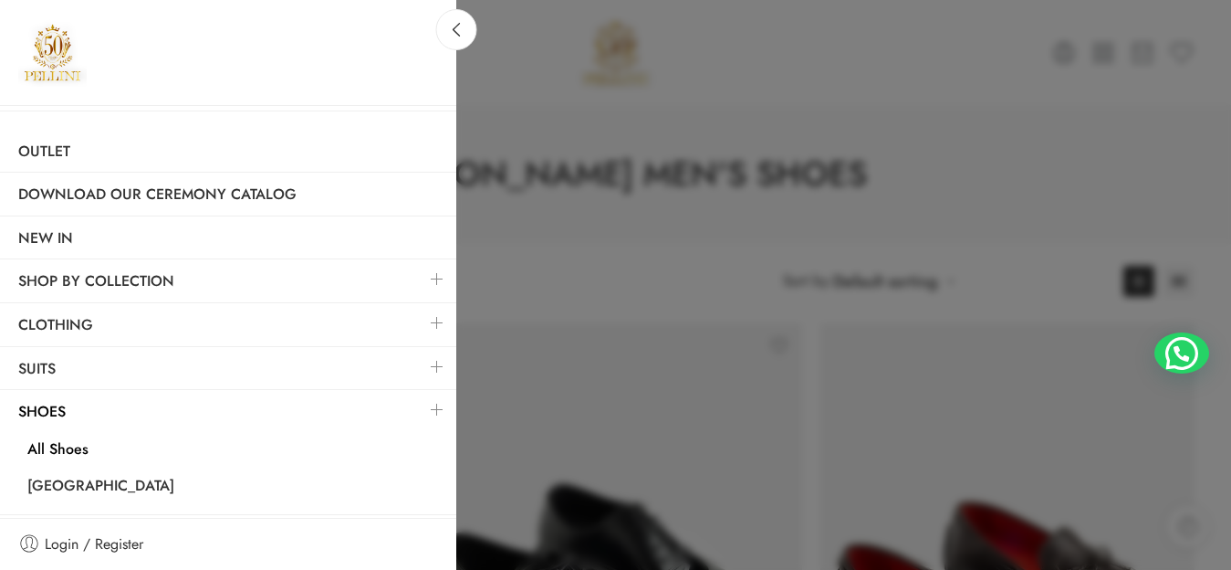
scroll to position [36, 0]
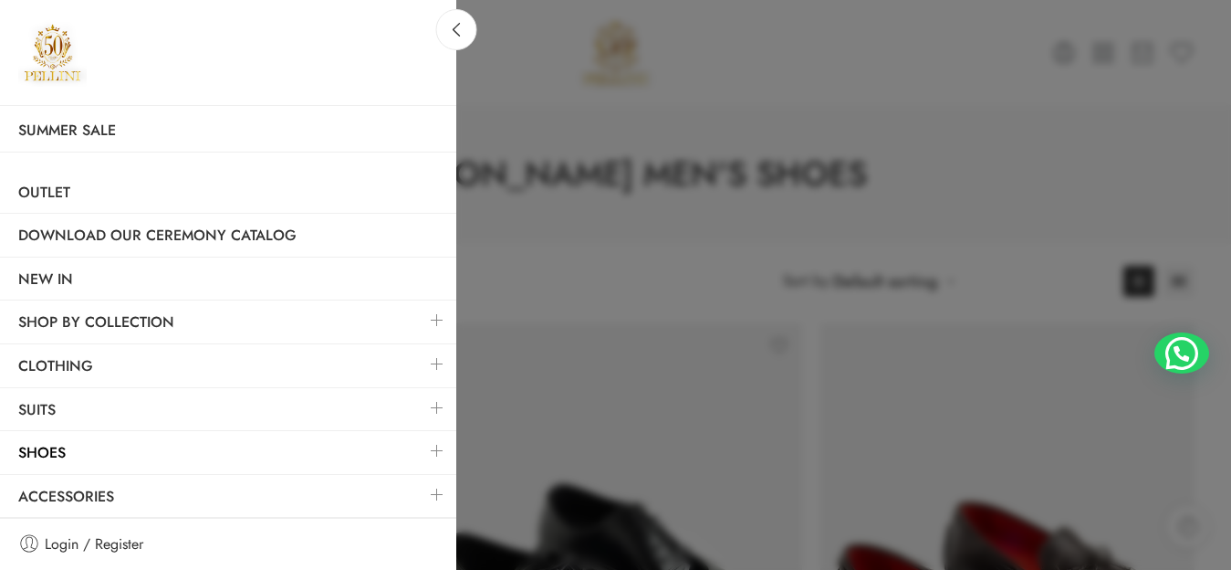
click at [421, 365] on link at bounding box center [437, 363] width 38 height 39
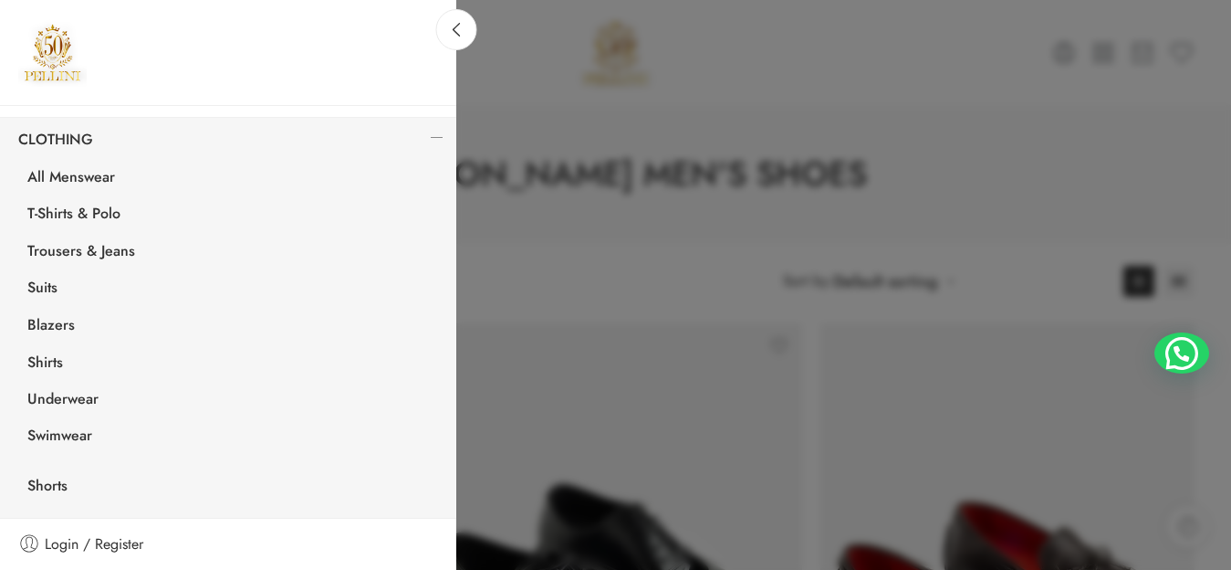
scroll to position [233, 0]
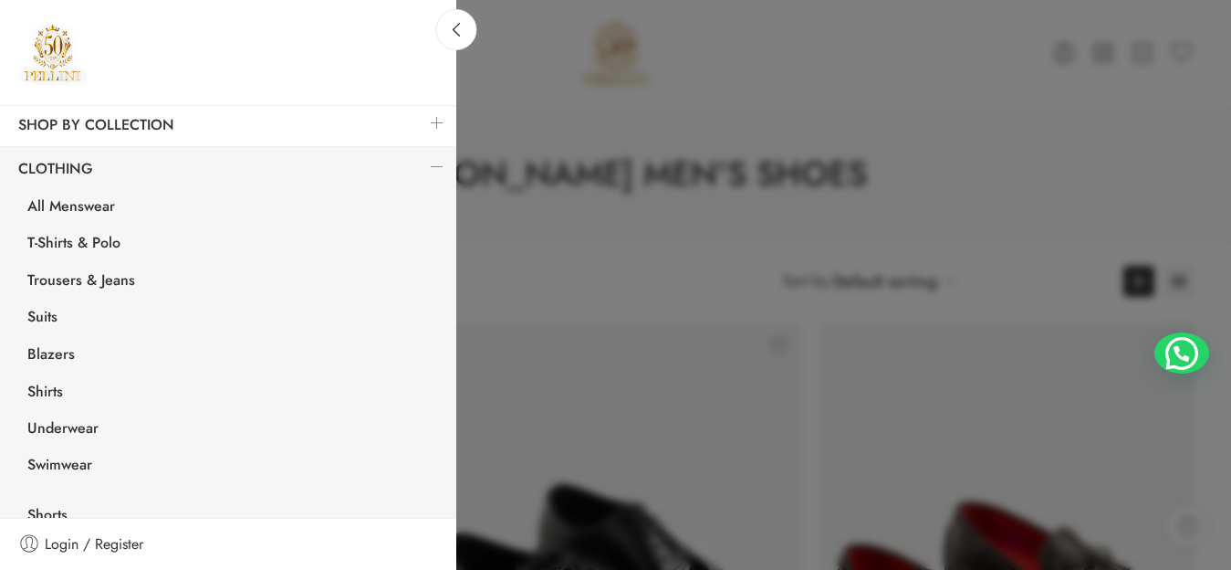
click at [418, 166] on link at bounding box center [437, 166] width 38 height 39
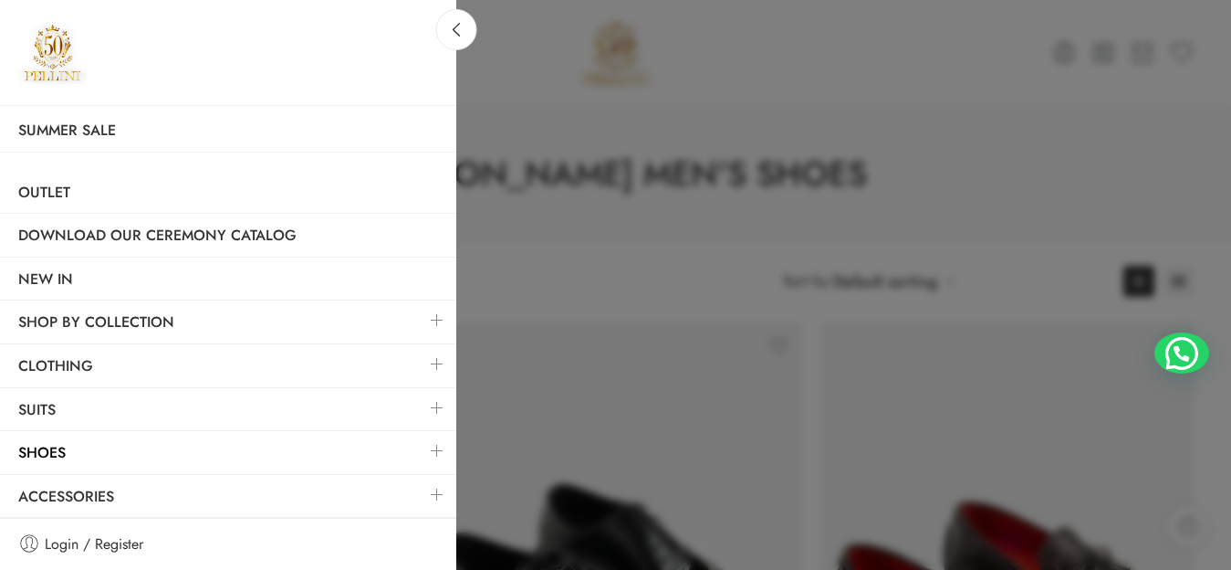
scroll to position [0, 0]
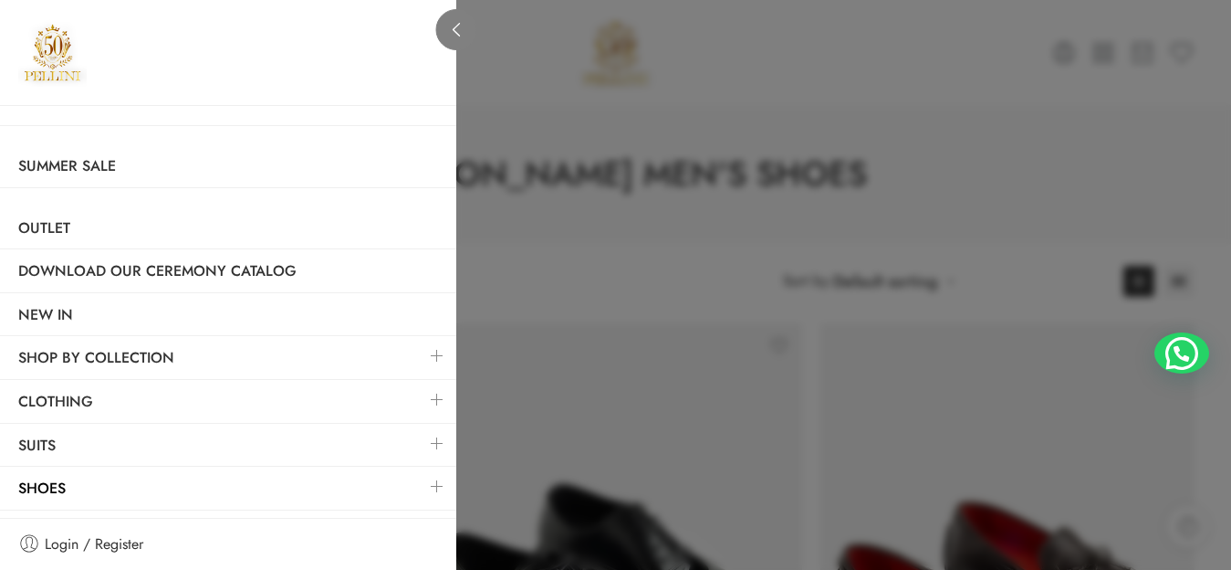
click at [457, 15] on link at bounding box center [456, 29] width 41 height 41
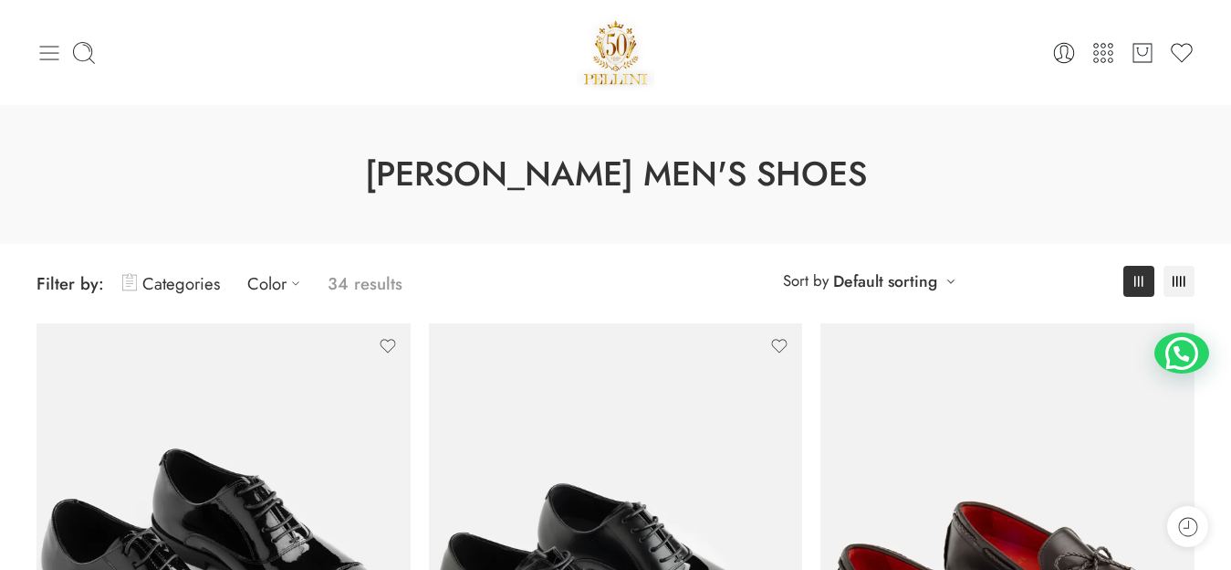
click at [51, 53] on icon at bounding box center [49, 53] width 19 height 15
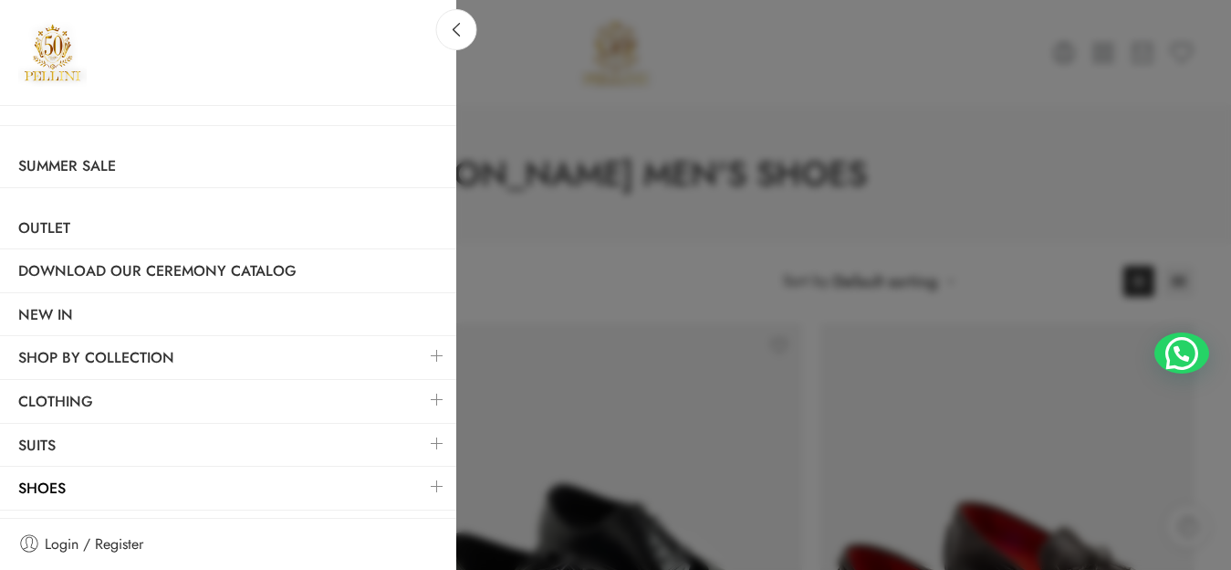
scroll to position [36, 0]
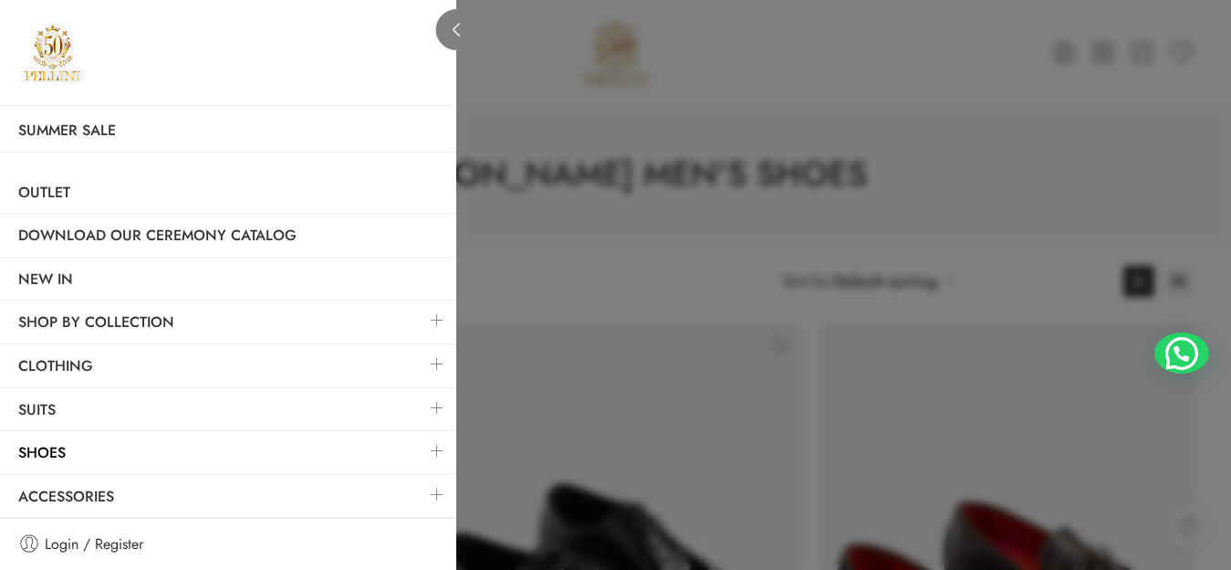
click at [465, 25] on link at bounding box center [456, 29] width 41 height 41
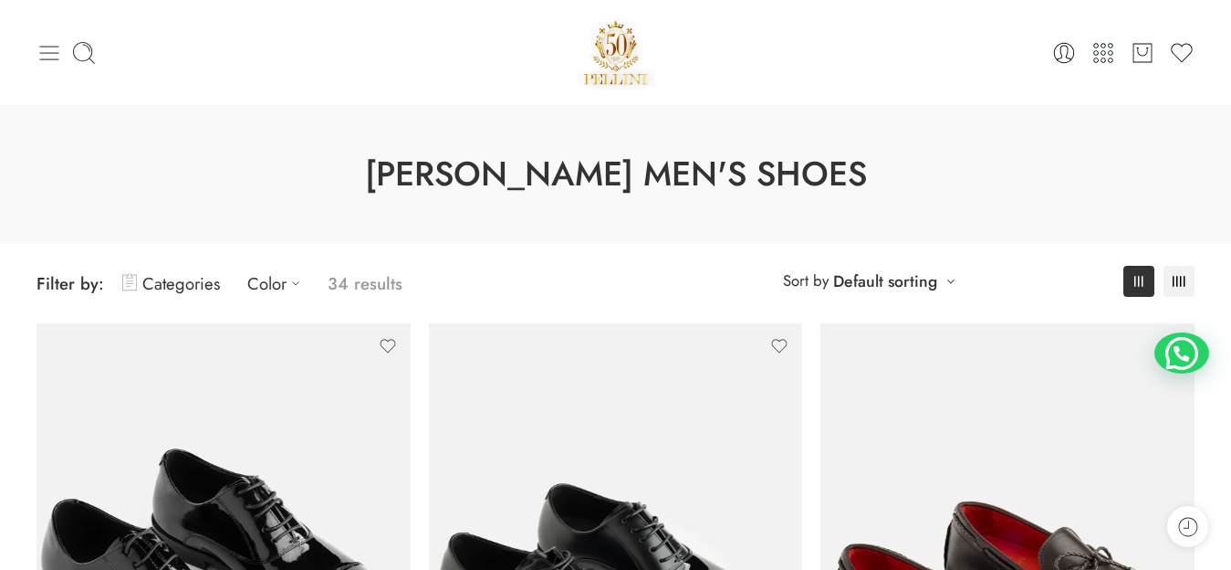
click at [43, 58] on icon at bounding box center [50, 53] width 26 height 26
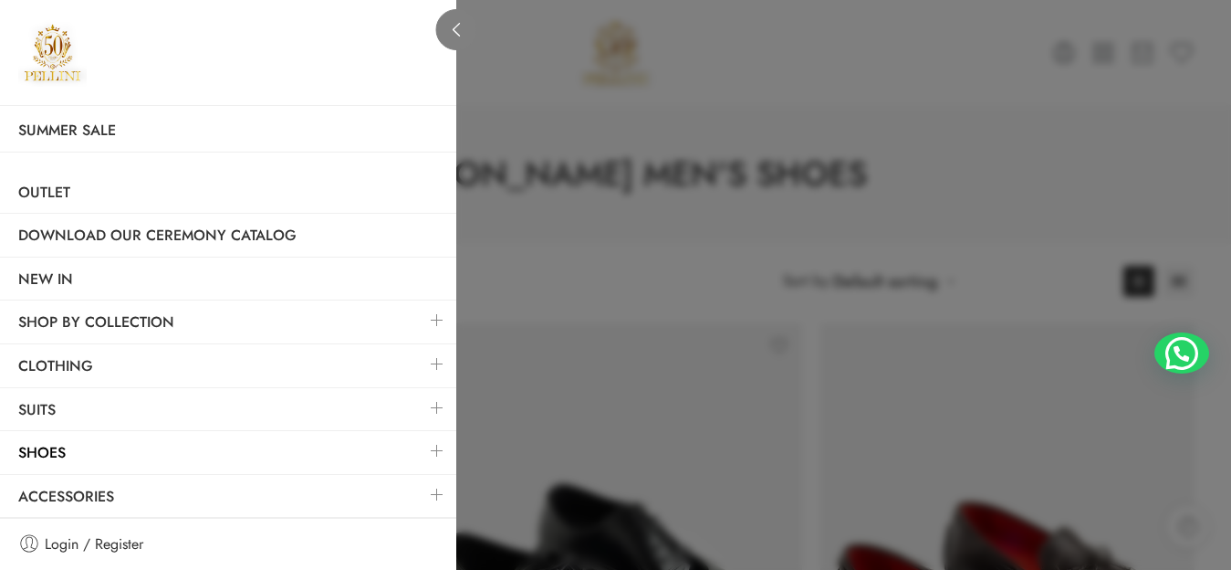
click at [447, 30] on link at bounding box center [456, 29] width 41 height 41
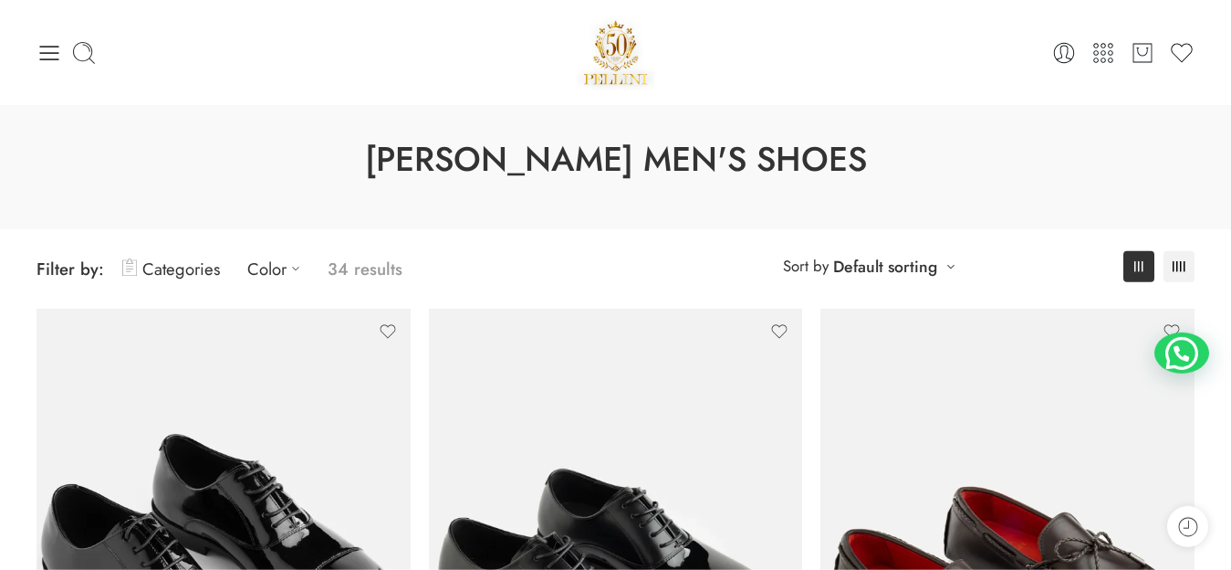
scroll to position [0, 0]
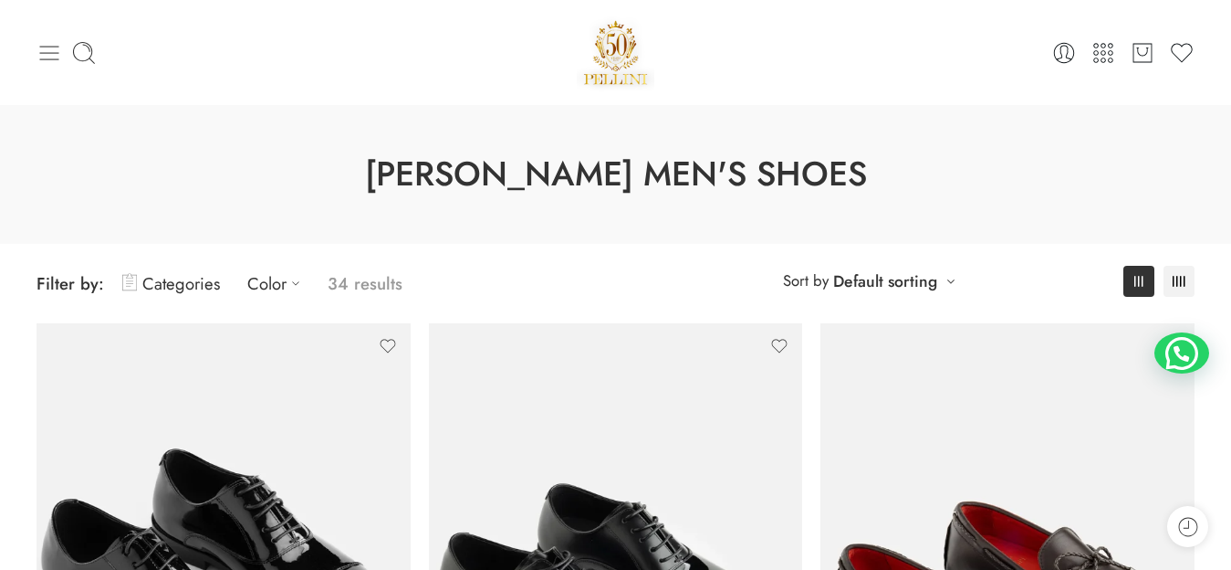
click at [38, 58] on icon at bounding box center [50, 53] width 26 height 26
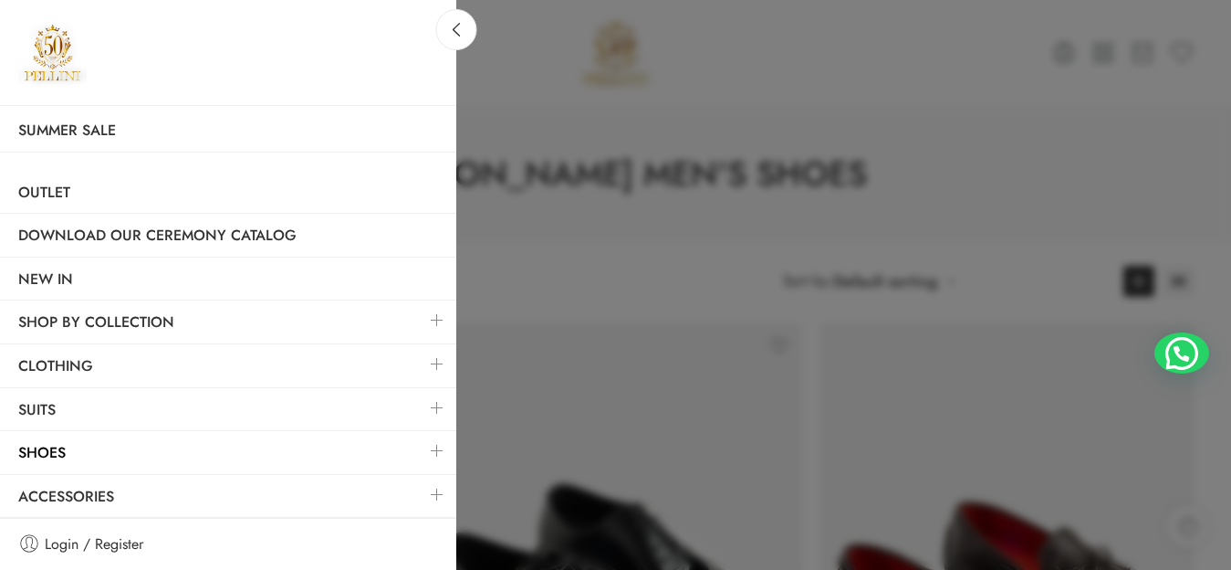
click at [418, 407] on link at bounding box center [437, 407] width 38 height 39
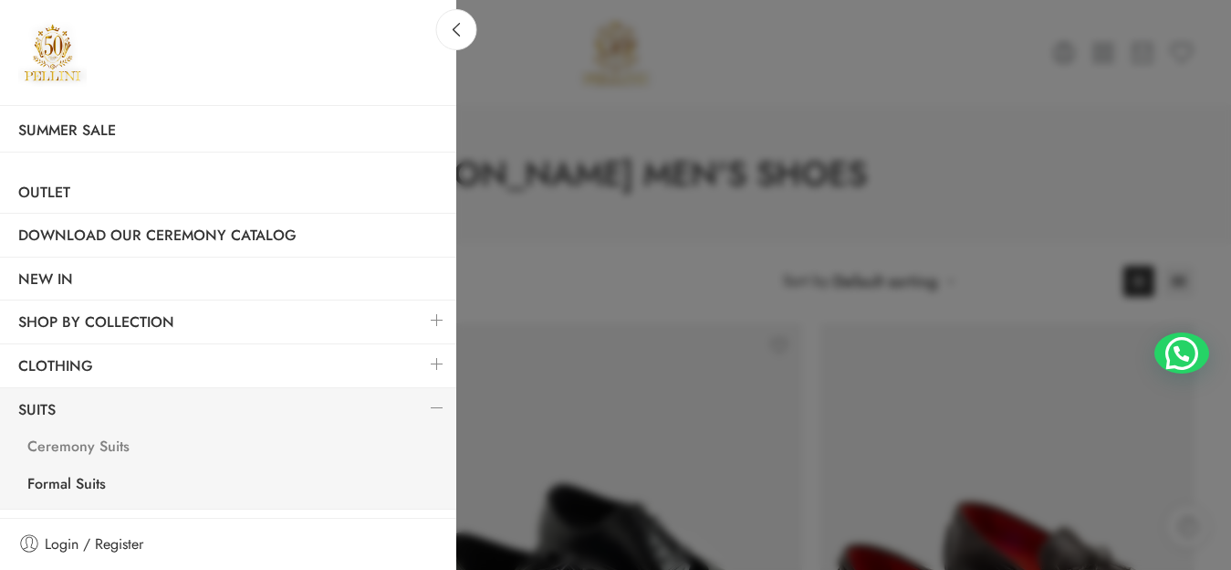
click at [95, 445] on link "Ceremony Suits" at bounding box center [232, 448] width 447 height 37
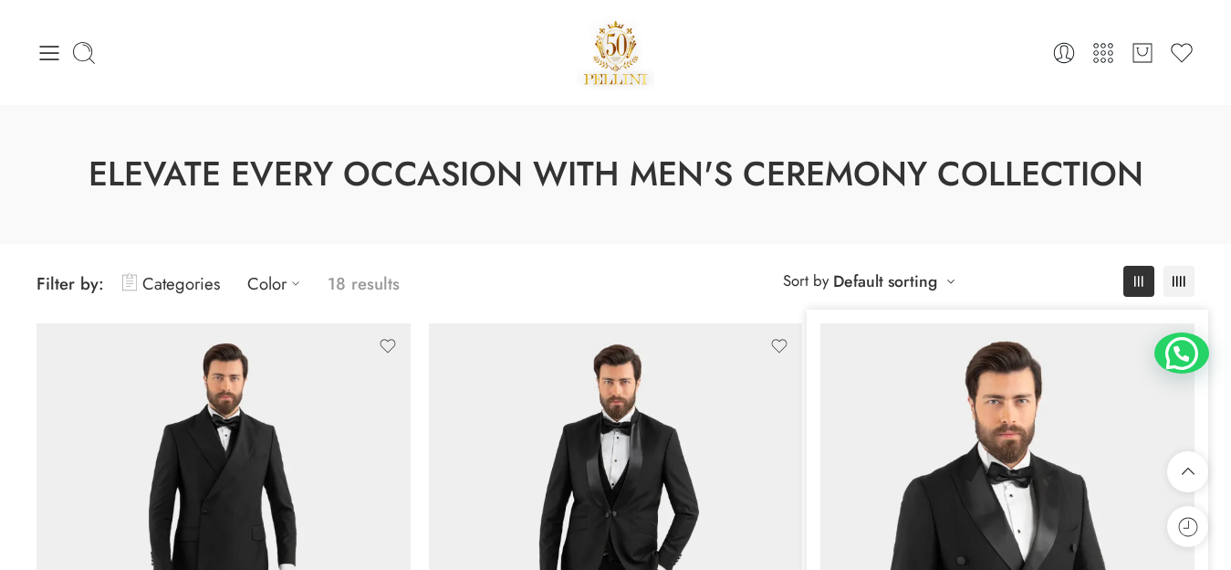
click at [1021, 323] on img at bounding box center [1008, 572] width 374 height 498
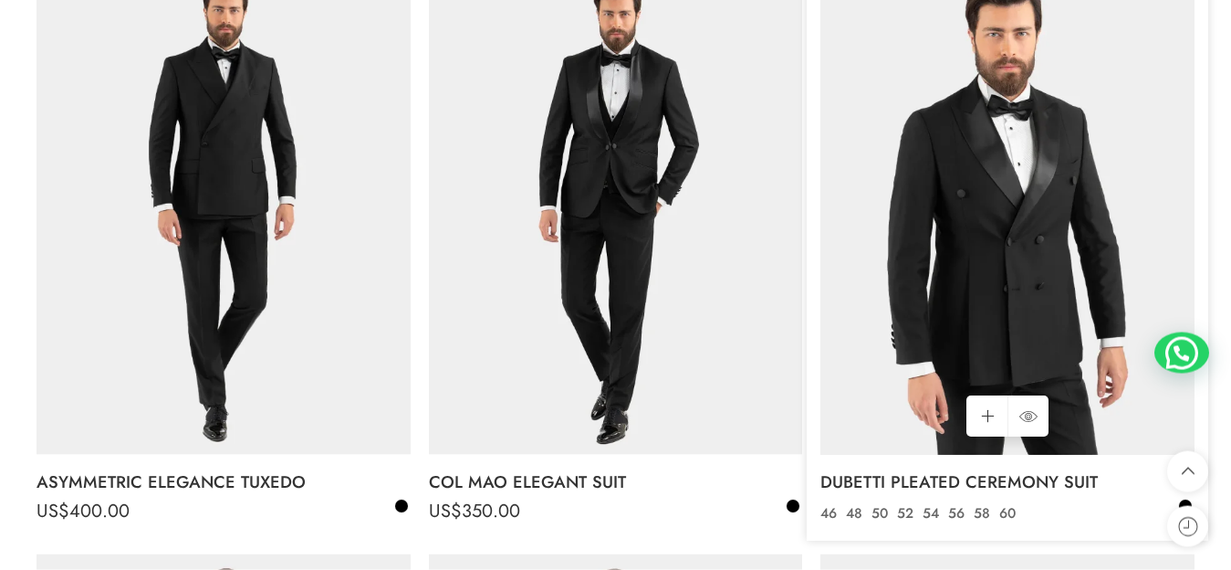
scroll to position [367, 0]
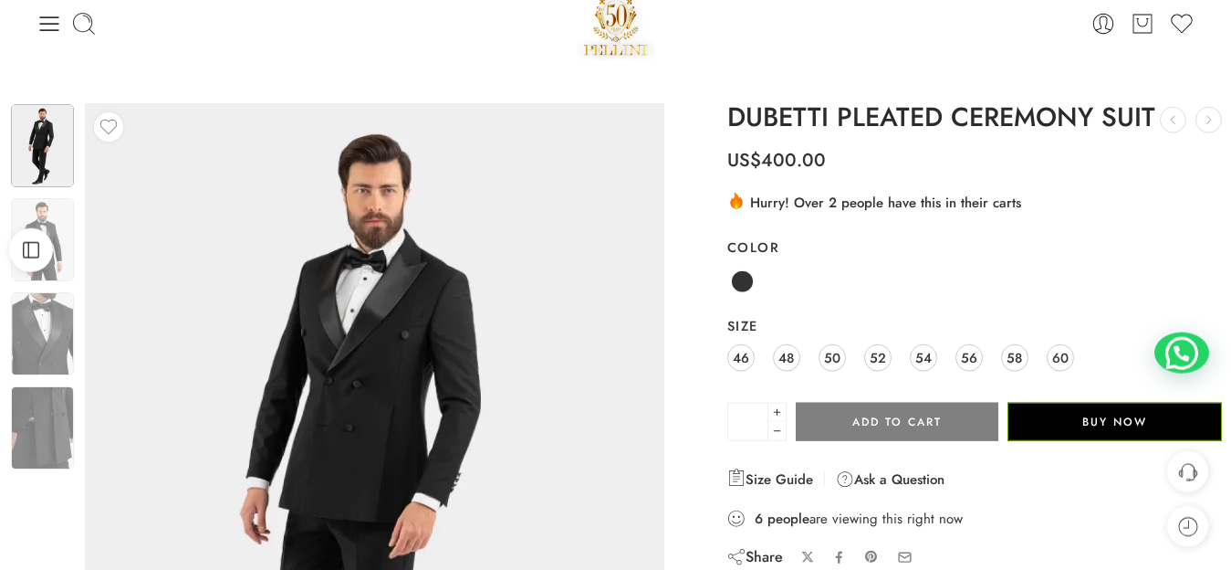
scroll to position [33, 0]
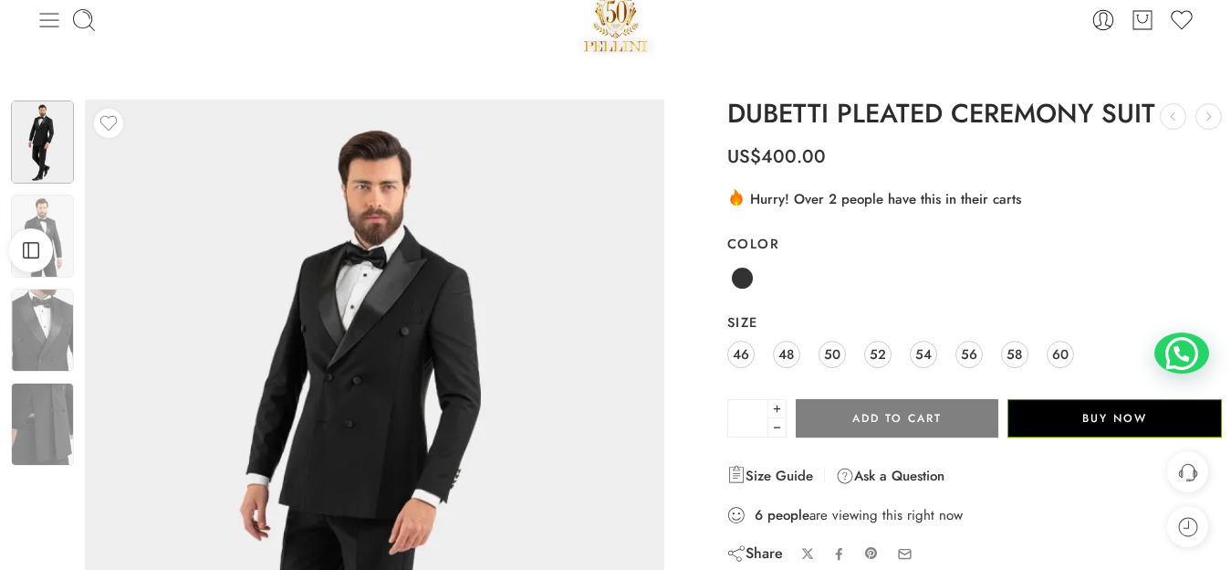
click at [46, 14] on icon at bounding box center [49, 20] width 19 height 15
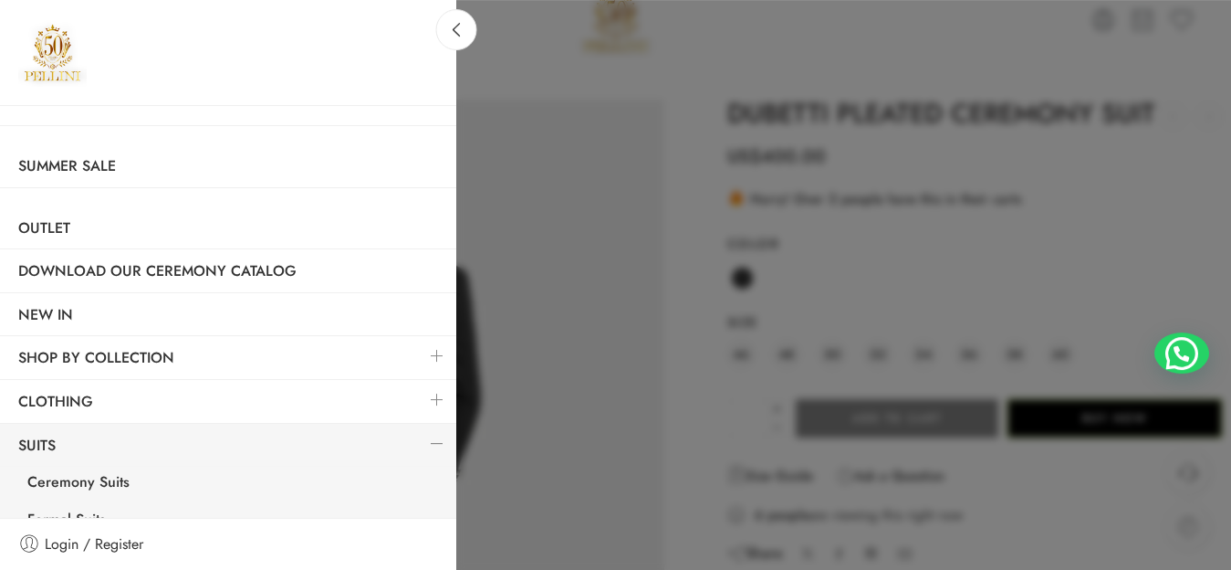
scroll to position [115, 0]
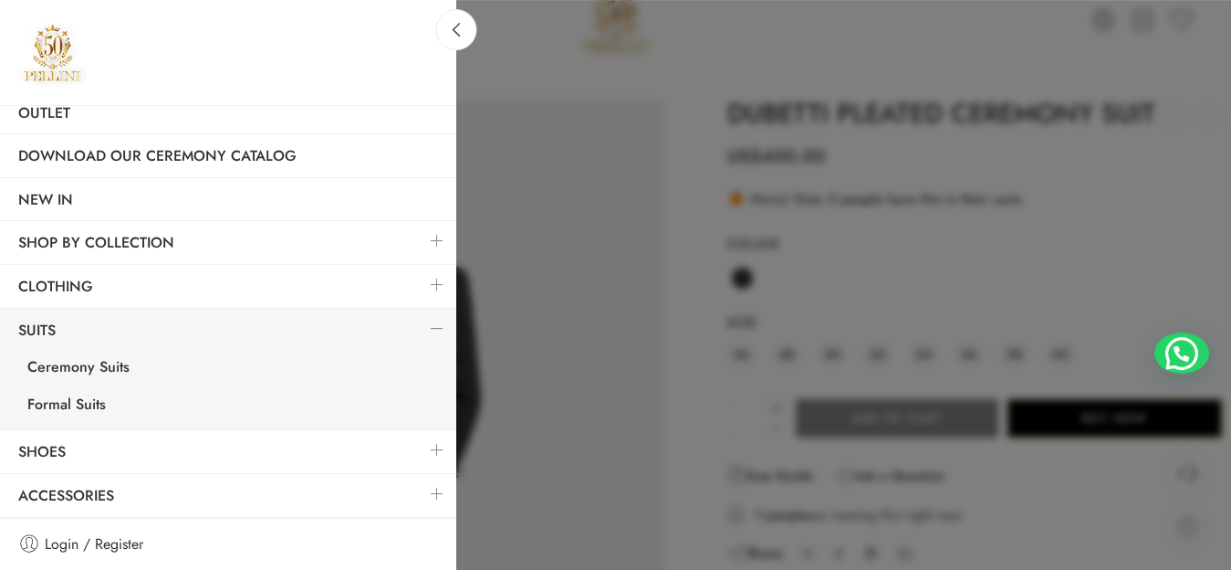
click at [419, 331] on link at bounding box center [437, 328] width 38 height 39
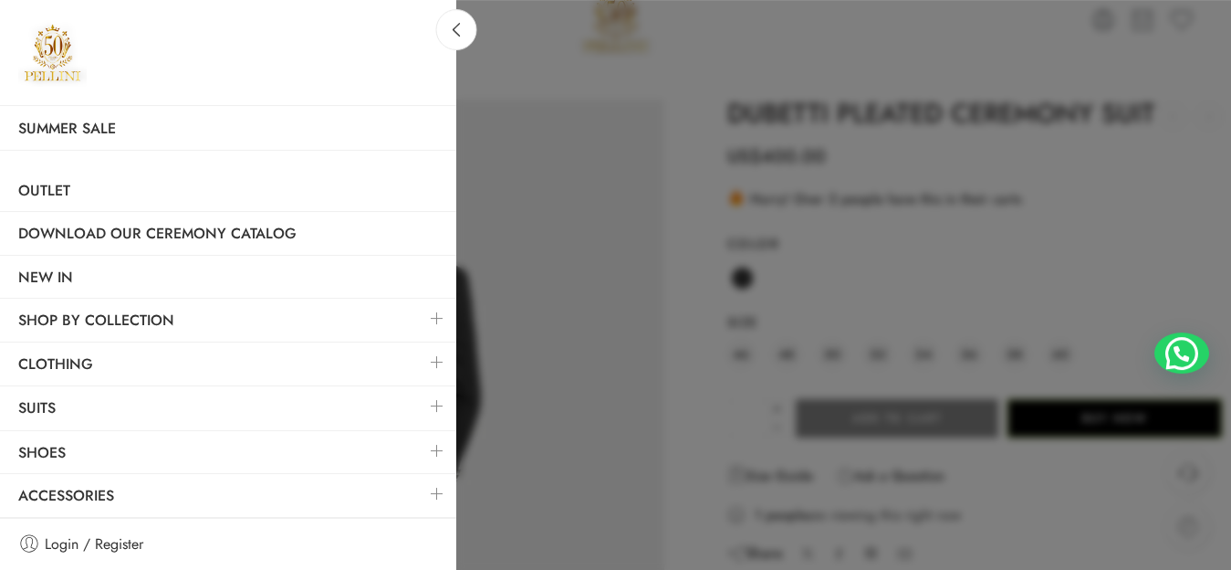
scroll to position [36, 0]
click at [418, 496] on link at bounding box center [437, 494] width 38 height 39
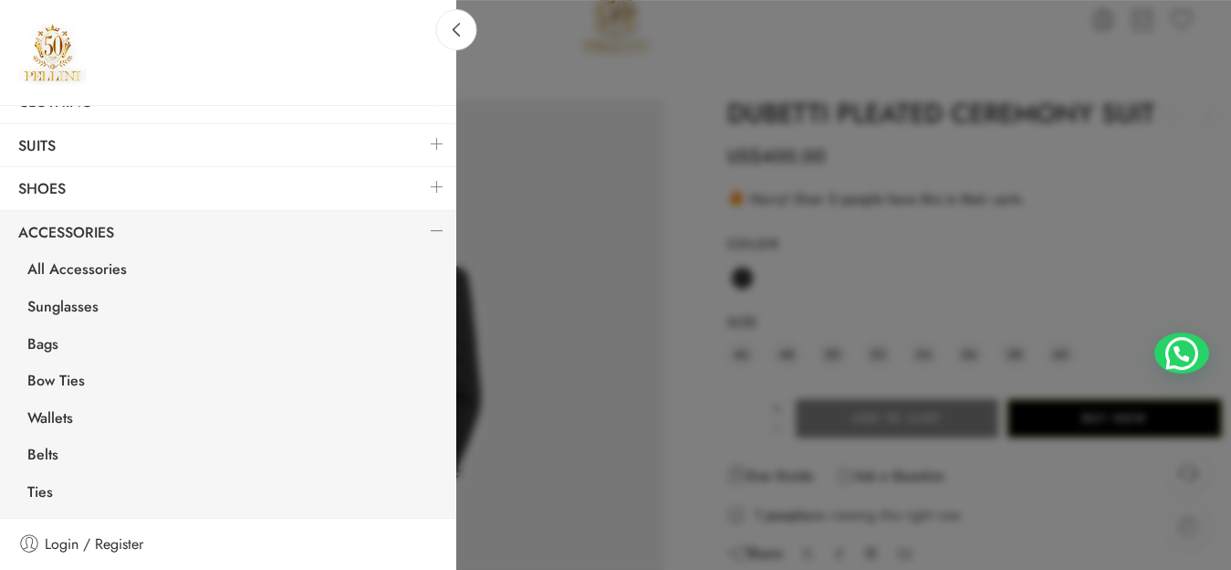
scroll to position [337, 0]
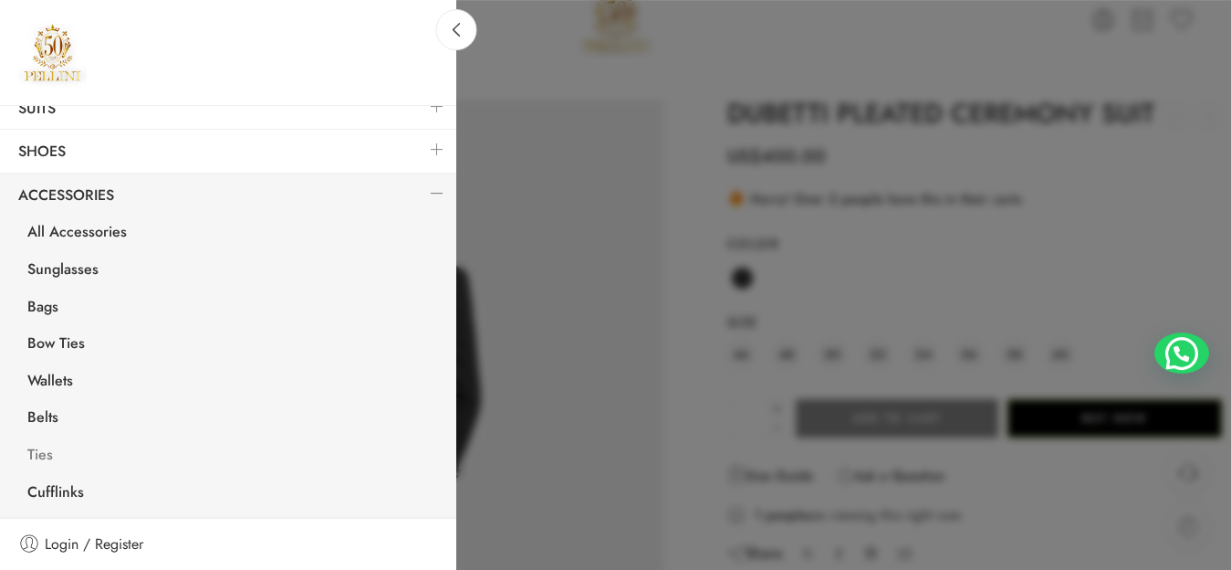
click at [41, 454] on link "Ties" at bounding box center [232, 456] width 447 height 37
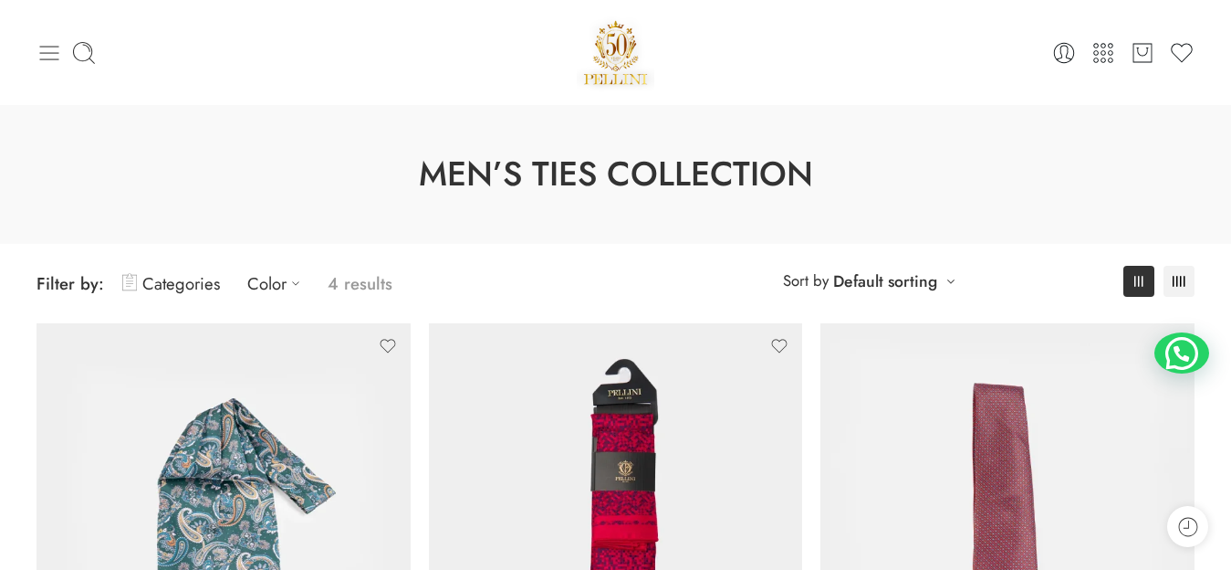
click at [50, 57] on icon at bounding box center [50, 53] width 26 height 26
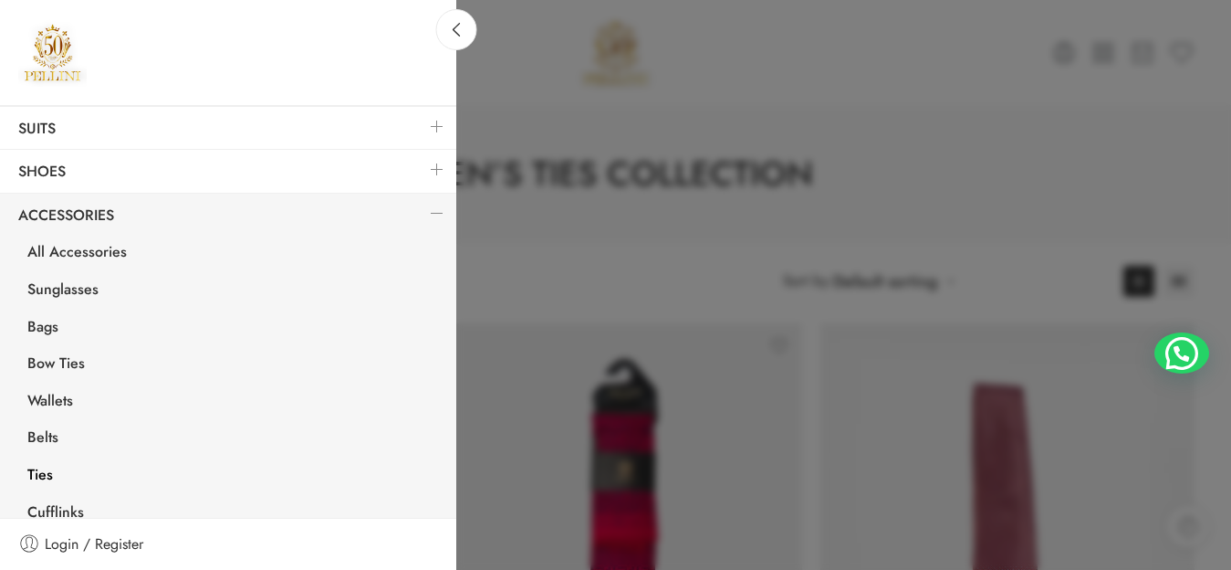
scroll to position [337, 0]
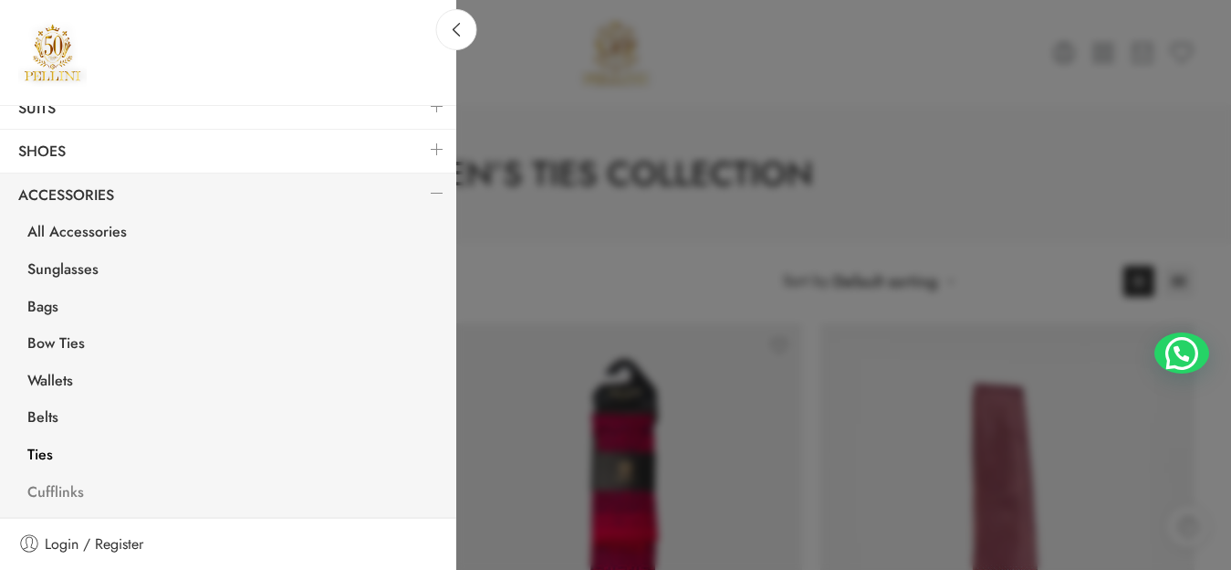
click at [74, 494] on link "Cufflinks" at bounding box center [232, 494] width 447 height 37
